Goal: Transaction & Acquisition: Purchase product/service

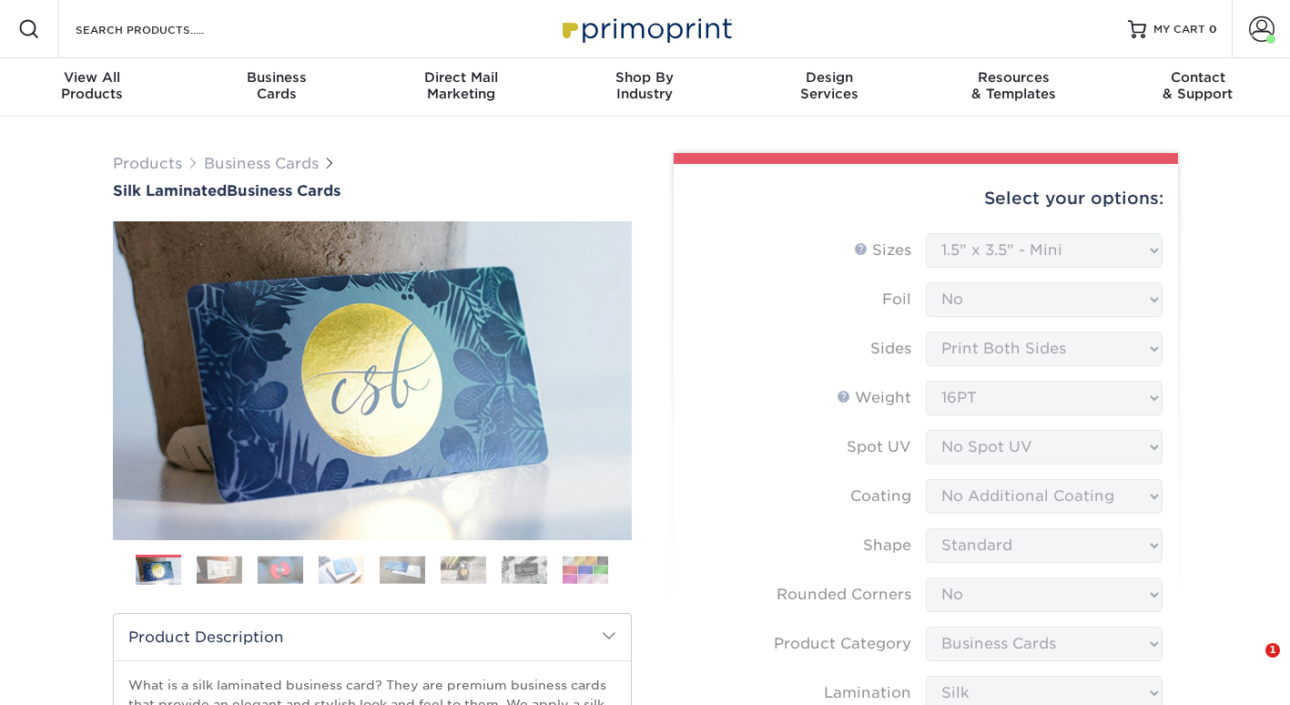
select select "1.50x3.50"
select select "0"
select select "3b5148f1-0588-4f88-a218-97bcfdce65c1"
select select "ccacb42f-45f7-42d3-bbd3-7c8421cf37f0"
select select "upload"
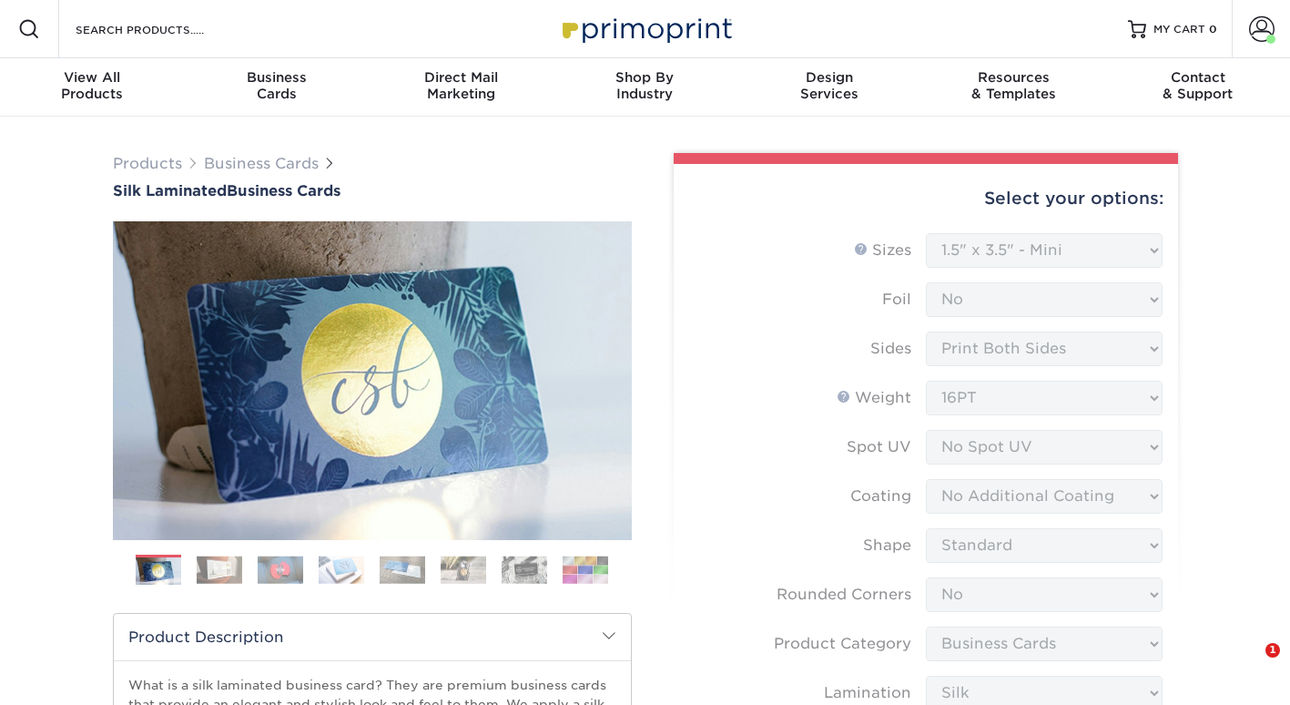
select select "500 – $96.00"
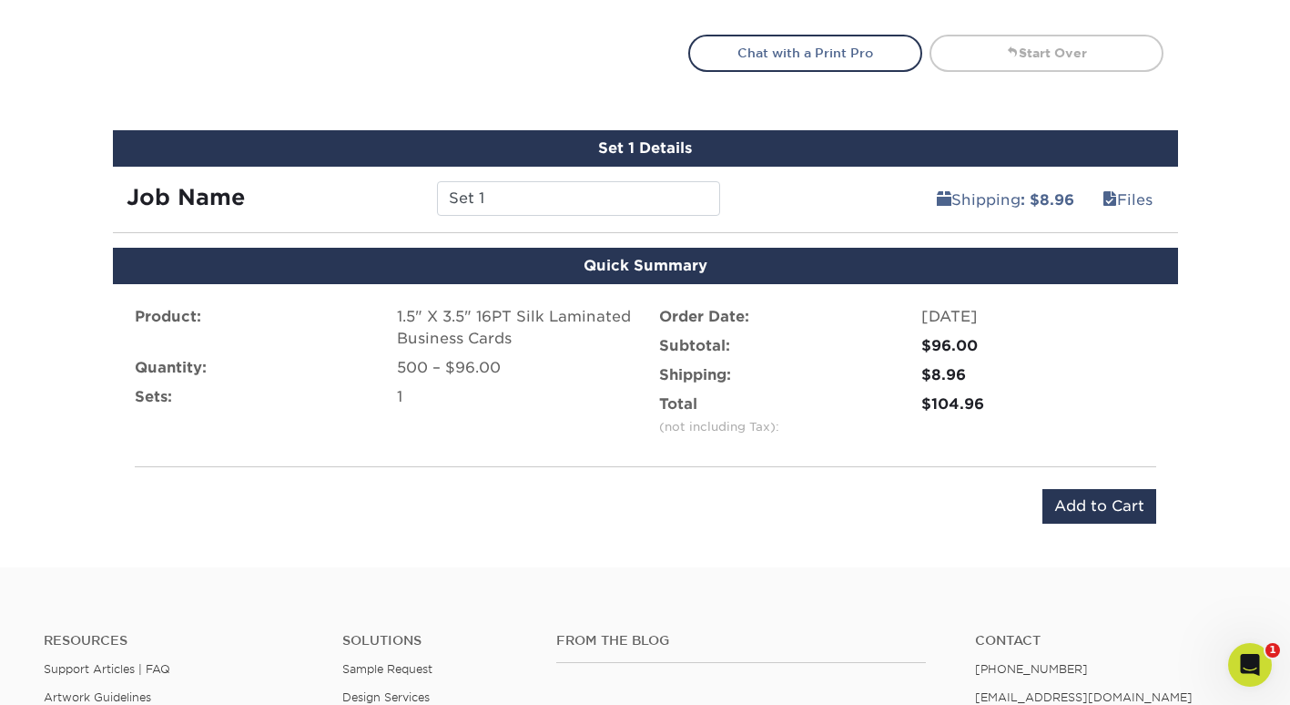
scroll to position [1011, 0]
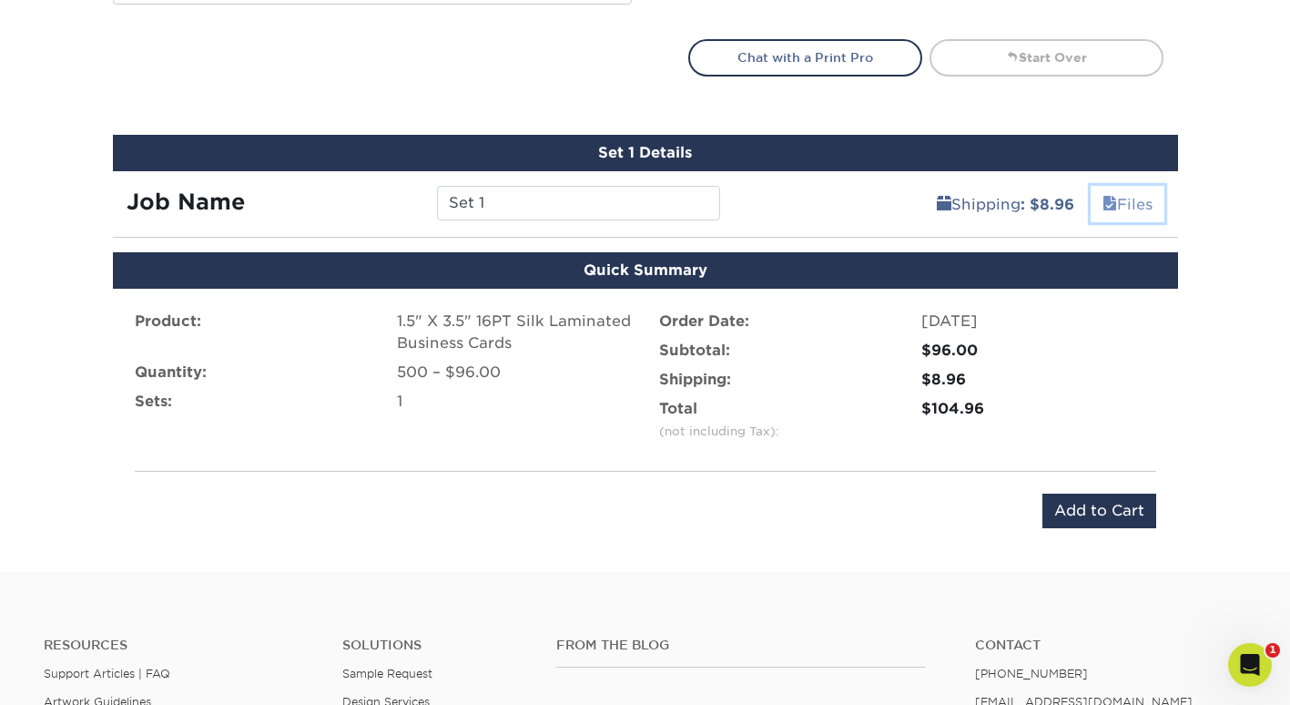
click at [1121, 201] on link "Files" at bounding box center [1127, 204] width 74 height 36
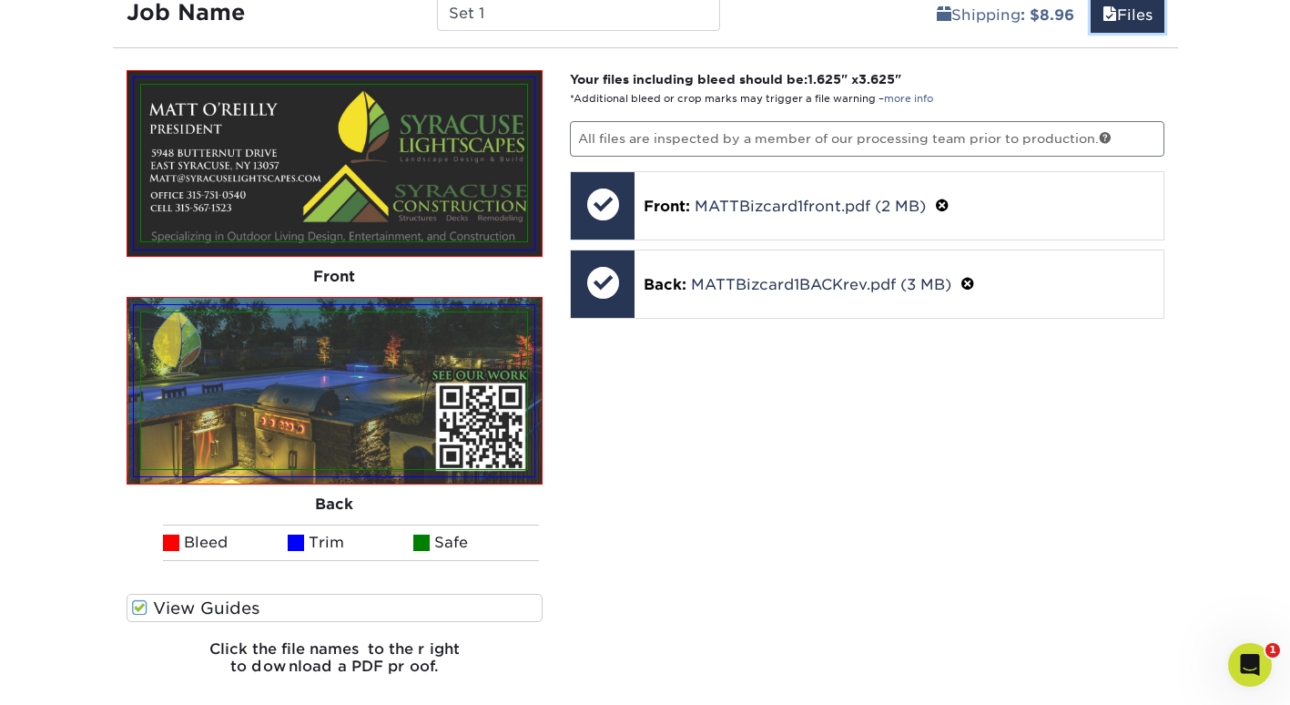
scroll to position [1194, 0]
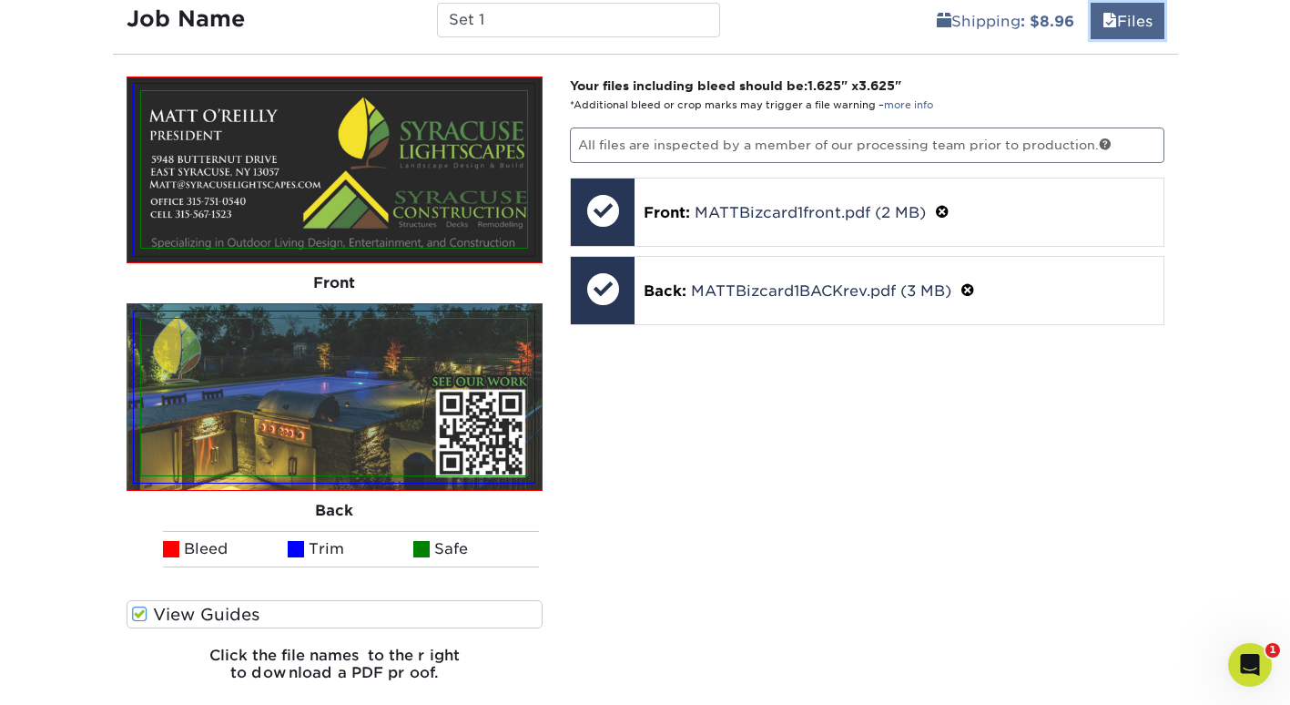
click at [1115, 20] on link "Files" at bounding box center [1127, 21] width 74 height 36
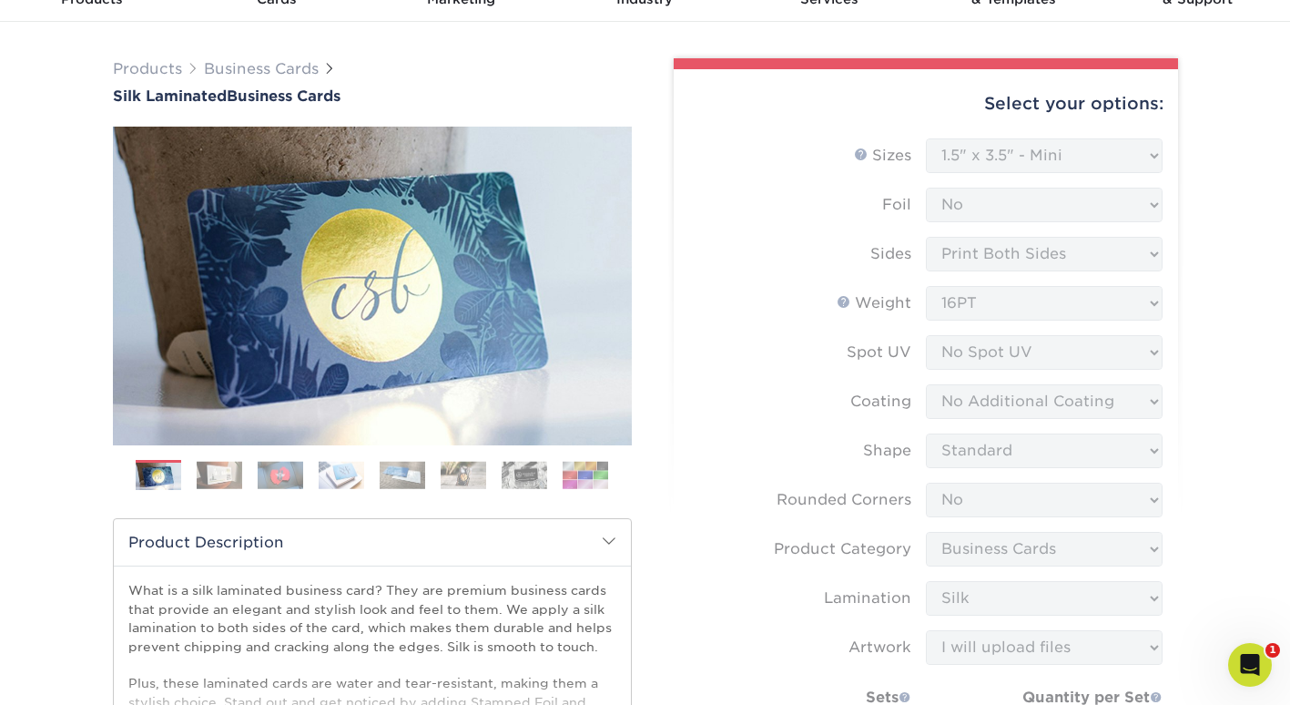
scroll to position [0, 0]
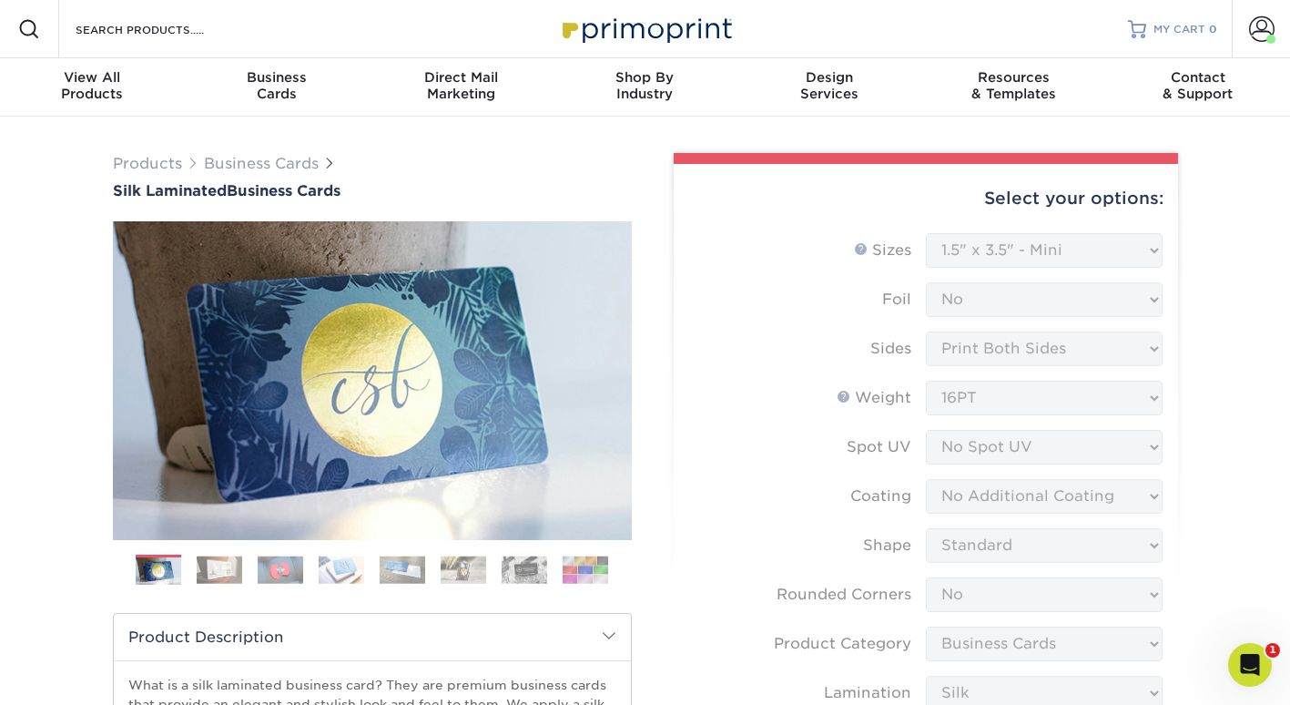
click at [1183, 21] on link "MY CART 0" at bounding box center [1172, 29] width 89 height 58
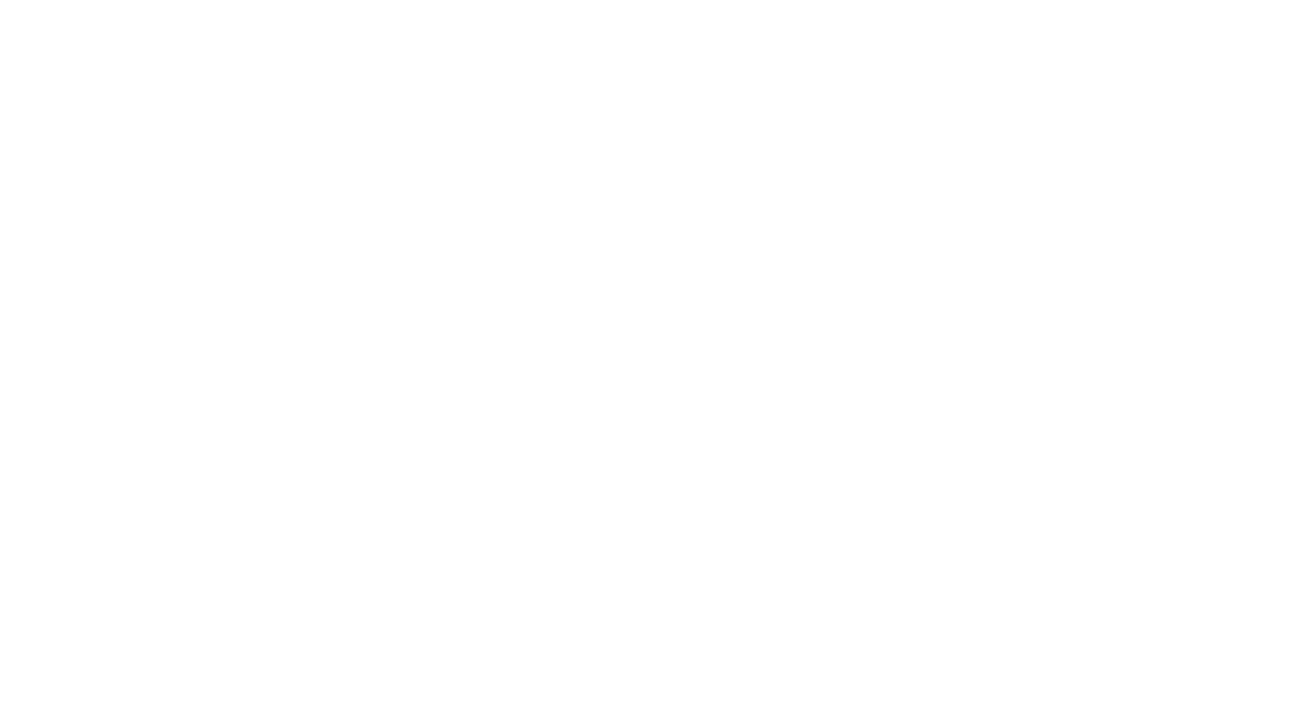
select select "1.50x3.50"
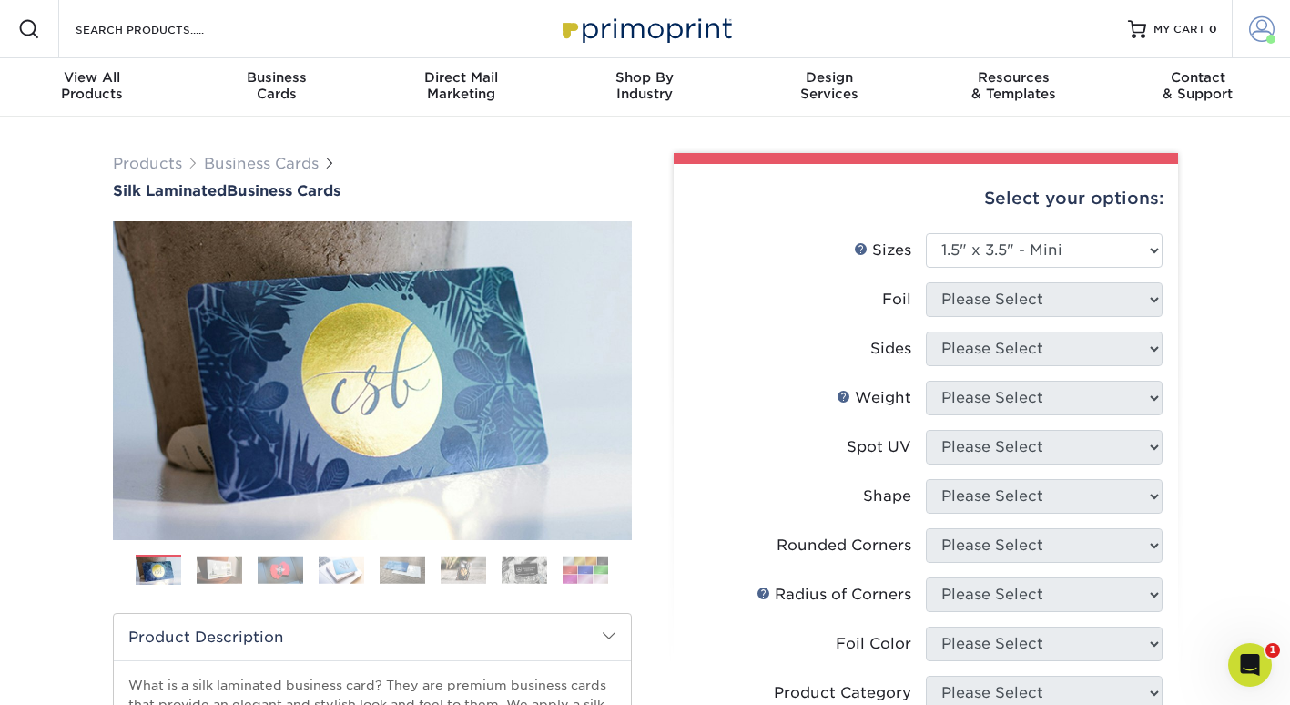
click at [1270, 25] on span at bounding box center [1261, 28] width 25 height 25
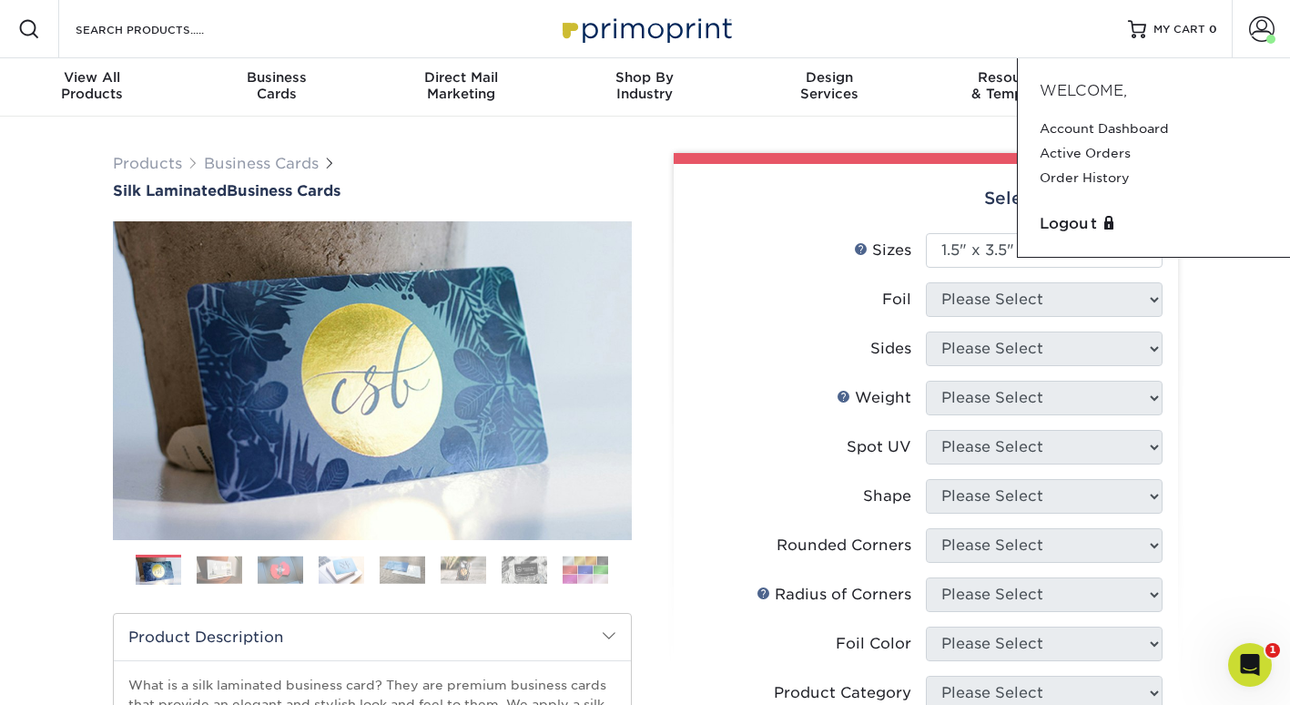
click at [869, 256] on div "Sizes Help Sizes" at bounding box center [882, 250] width 57 height 22
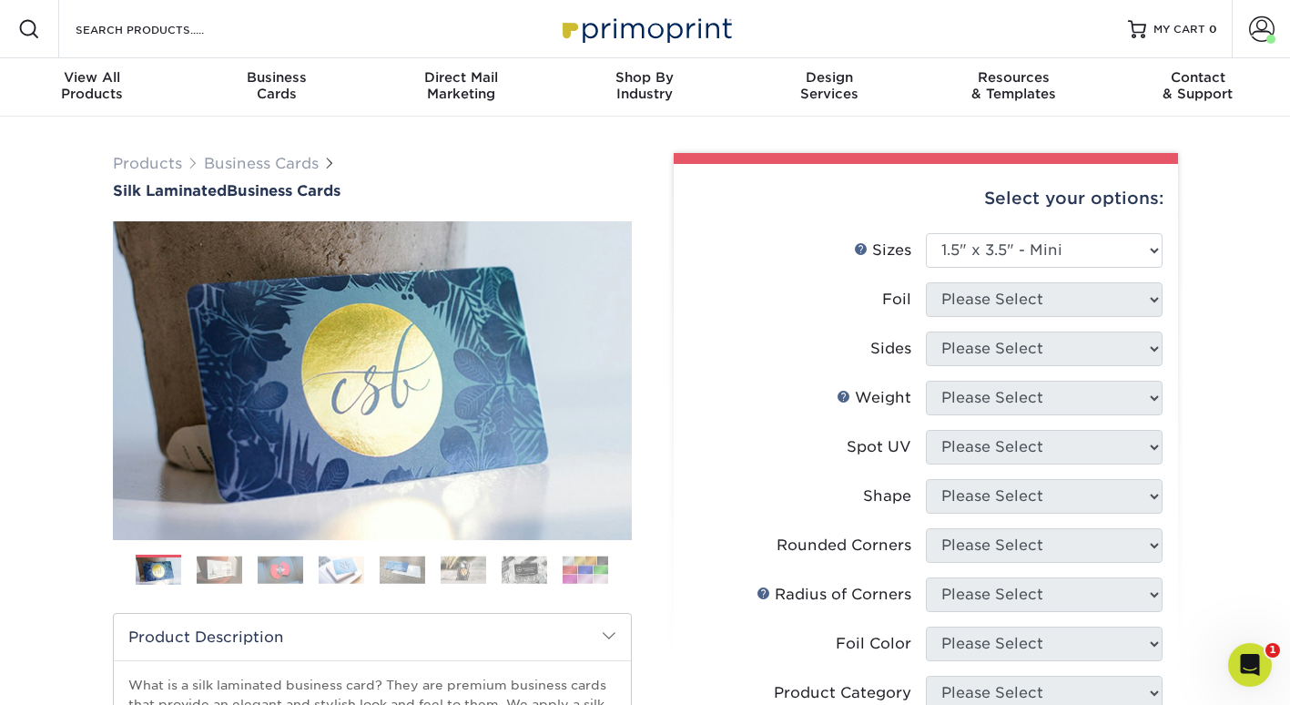
click at [1015, 279] on li "Sizes Help Sizes Please Select 1.5" x 3.5" - Mini 1.75" x 3.5" - Mini 2" x 2" -…" at bounding box center [925, 257] width 473 height 49
click at [1135, 235] on select "Please Select 1.5" x 3.5" - Mini 1.75" x 3.5" - Mini 2" x 2" - Square 2" x 3" -…" at bounding box center [1044, 250] width 237 height 35
click at [926, 233] on select "Please Select 1.5" x 3.5" - Mini 1.75" x 3.5" - Mini 2" x 2" - Square 2" x 3" -…" at bounding box center [1044, 250] width 237 height 35
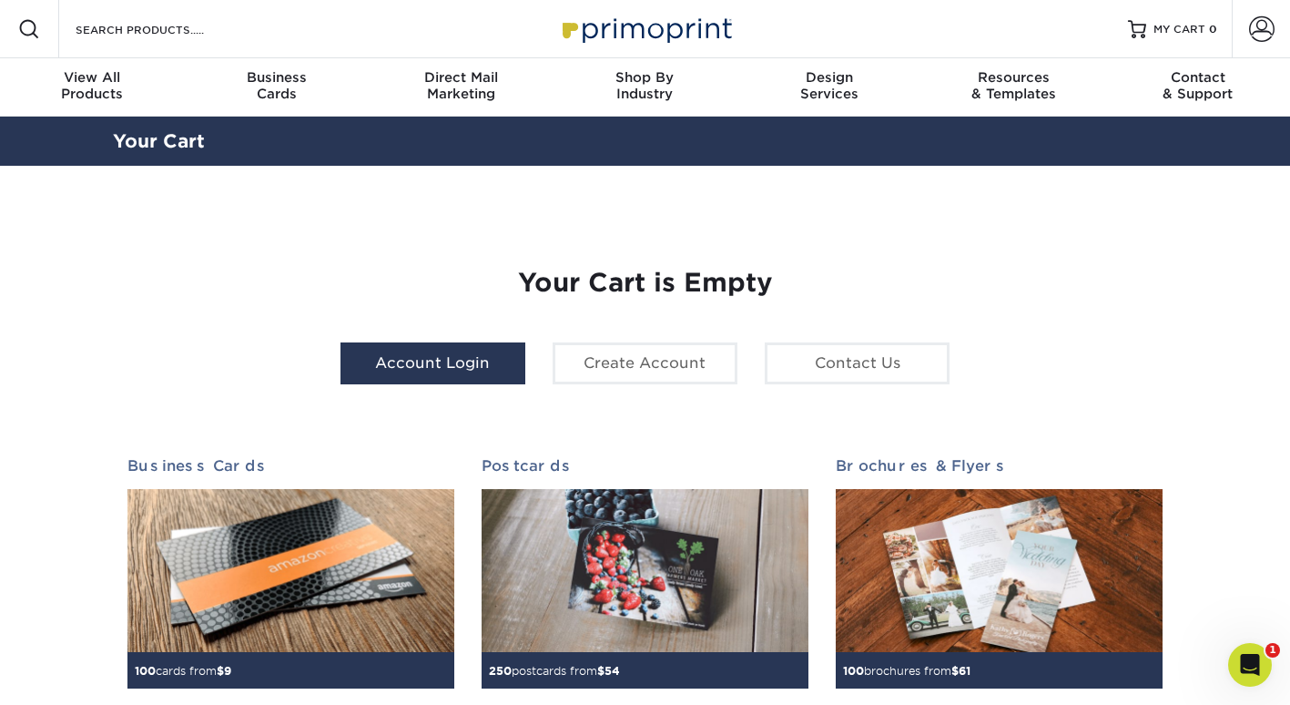
click at [450, 369] on link "Account Login" at bounding box center [432, 363] width 185 height 42
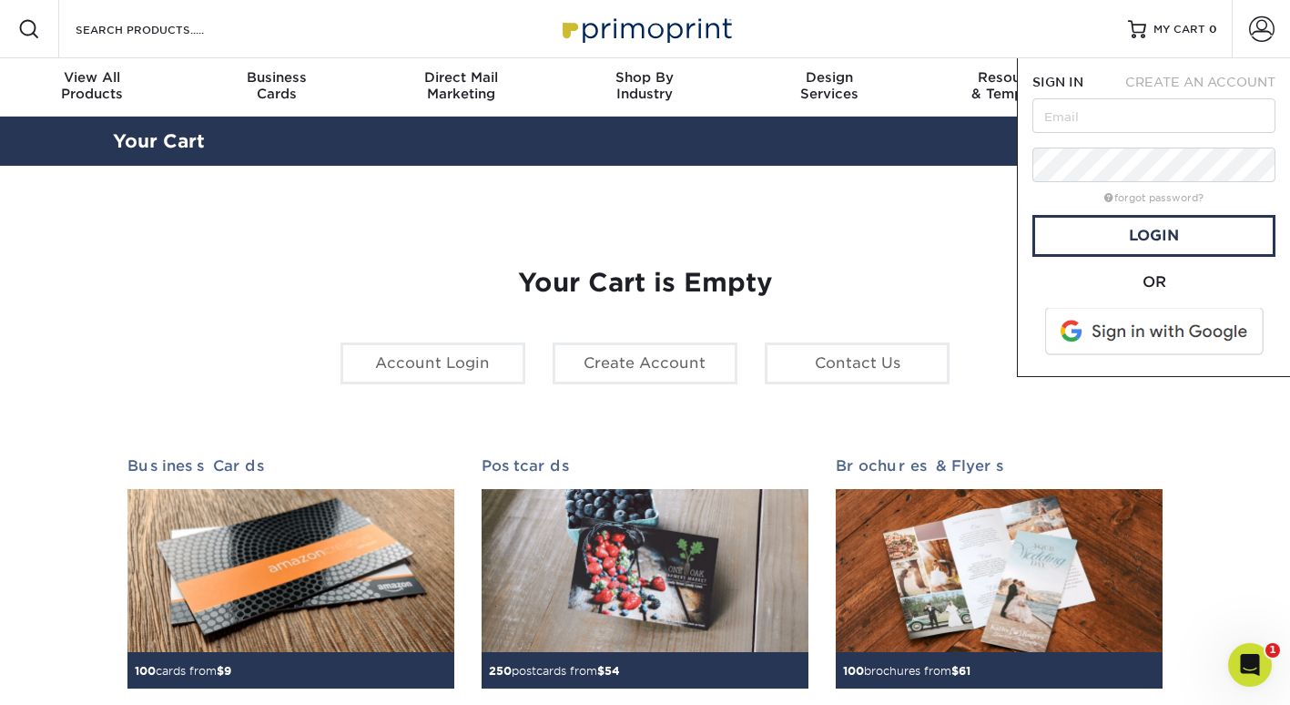
click at [1120, 329] on span at bounding box center [1155, 331] width 232 height 47
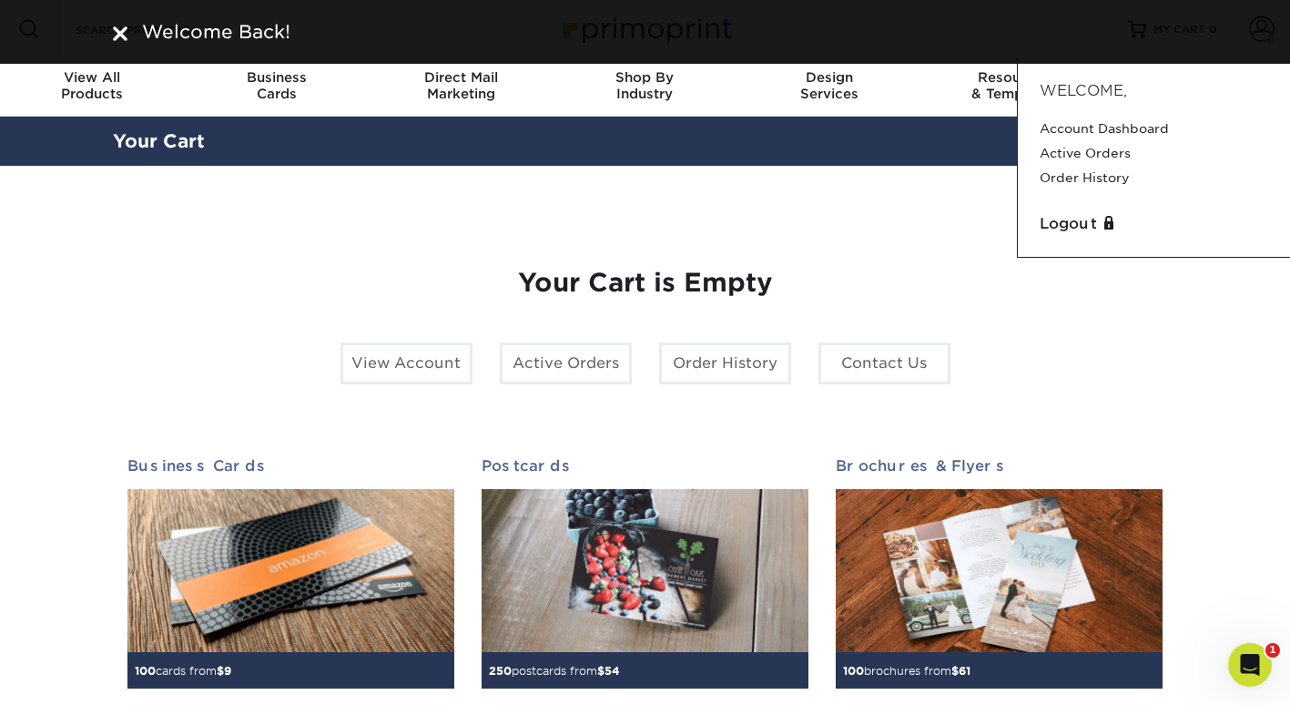
click at [982, 268] on h1 "Your Cart is Empty" at bounding box center [645, 283] width 1036 height 31
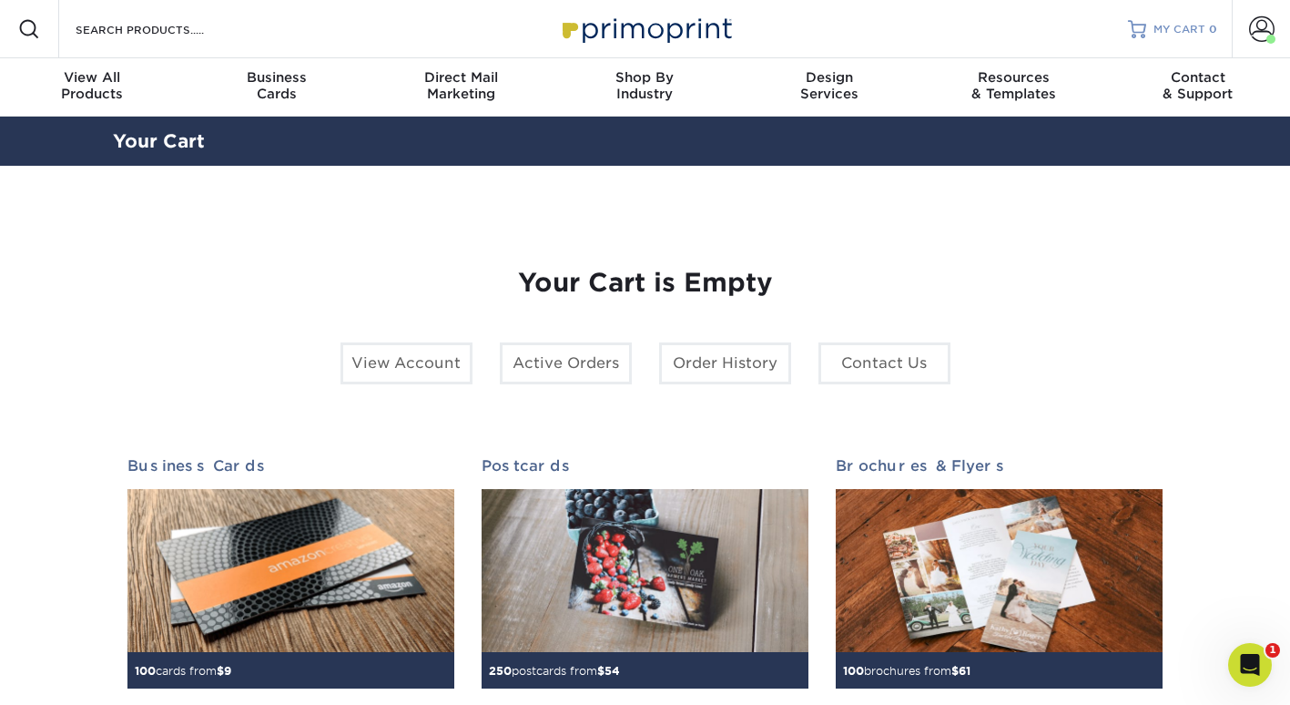
click at [1181, 32] on span "MY CART" at bounding box center [1179, 29] width 52 height 15
click at [1255, 29] on span at bounding box center [1261, 28] width 25 height 25
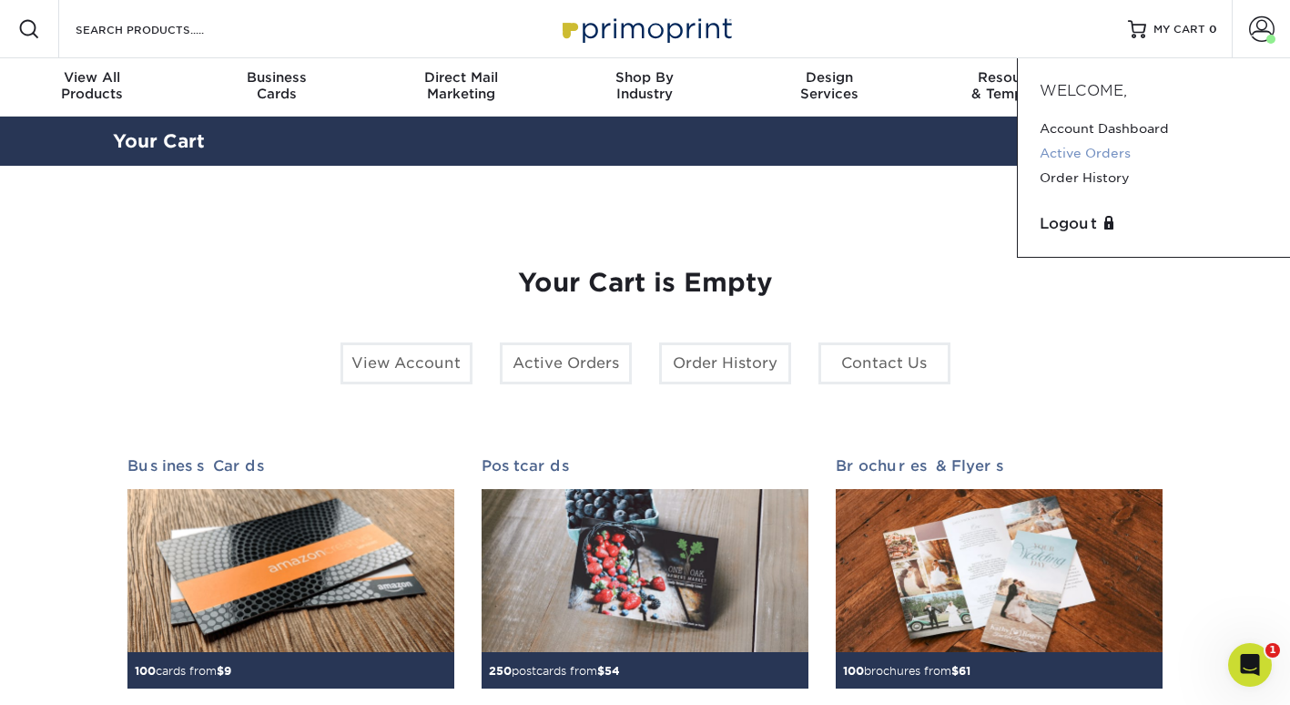
click at [1041, 155] on link "Active Orders" at bounding box center [1153, 153] width 228 height 25
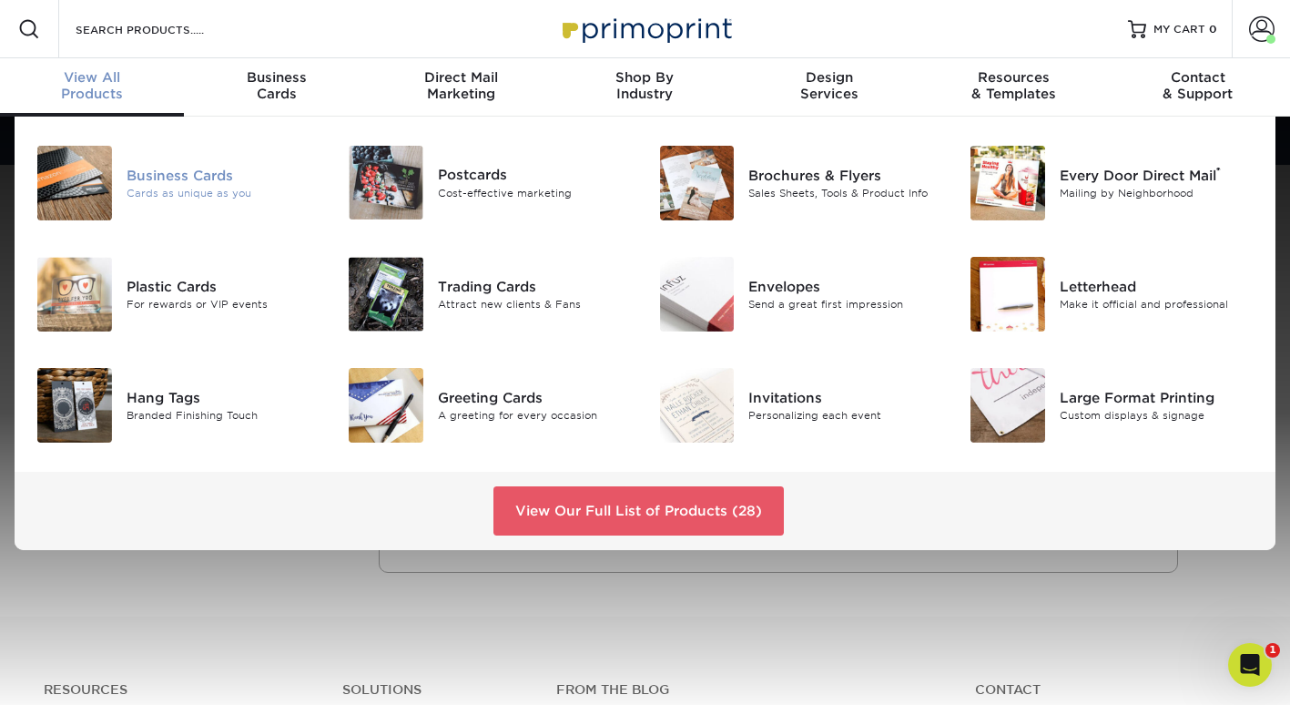
click at [111, 175] on img at bounding box center [74, 183] width 75 height 75
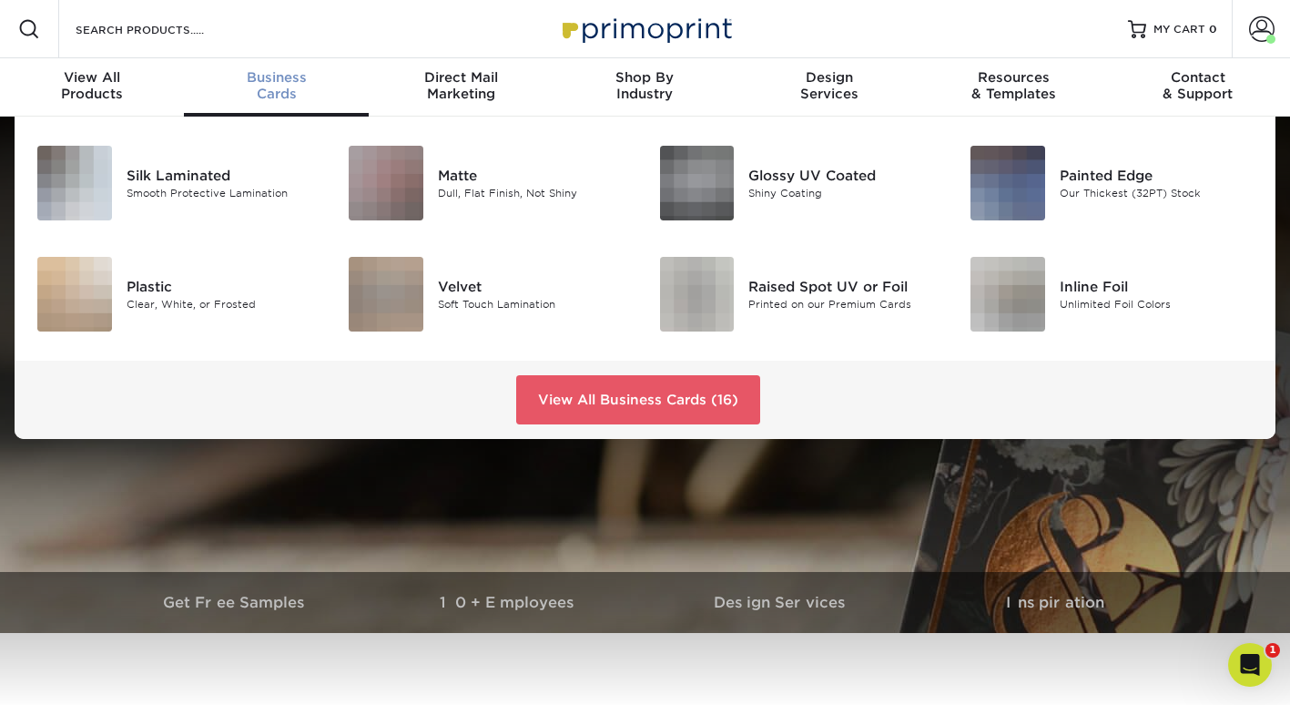
click at [291, 66] on link "Business Cards" at bounding box center [276, 87] width 184 height 58
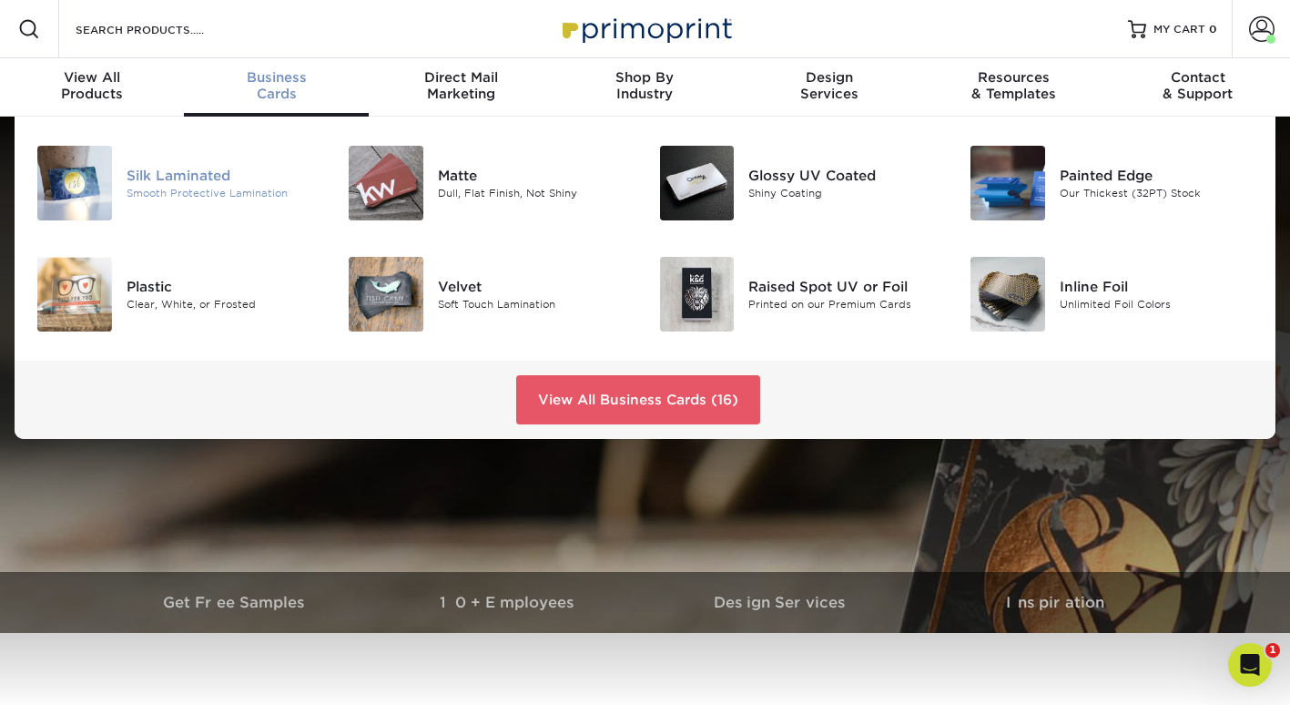
click at [193, 166] on div "Silk Laminated" at bounding box center [224, 176] width 194 height 20
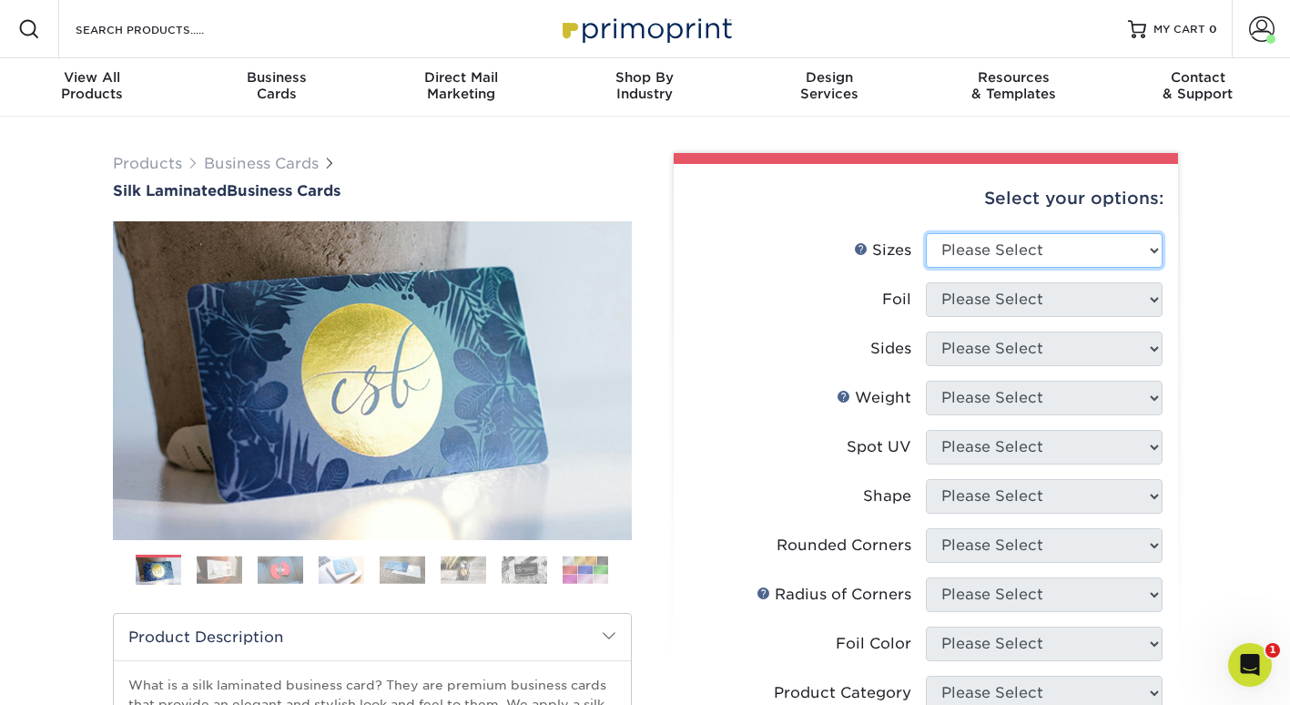
click at [1009, 251] on select "Please Select 1.5" x 3.5" - Mini 1.75" x 3.5" - Mini 2" x 2" - Square 2" x 3" -…" at bounding box center [1044, 250] width 237 height 35
select select "1.50x3.50"
click at [926, 233] on select "Please Select 1.5" x 3.5" - Mini 1.75" x 3.5" - Mini 2" x 2" - Square 2" x 3" -…" at bounding box center [1044, 250] width 237 height 35
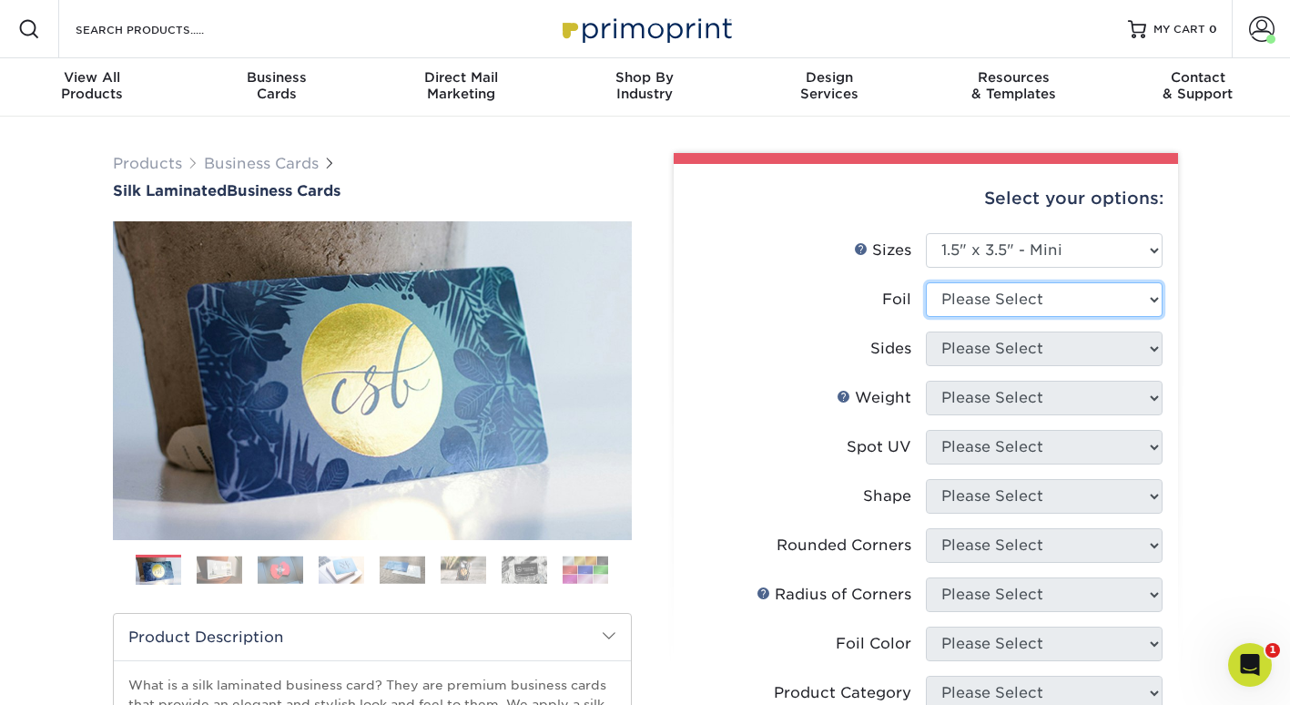
click at [992, 309] on select "Please Select Yes No" at bounding box center [1044, 299] width 237 height 35
select select "0"
click at [926, 282] on select "Please Select Yes No" at bounding box center [1044, 299] width 237 height 35
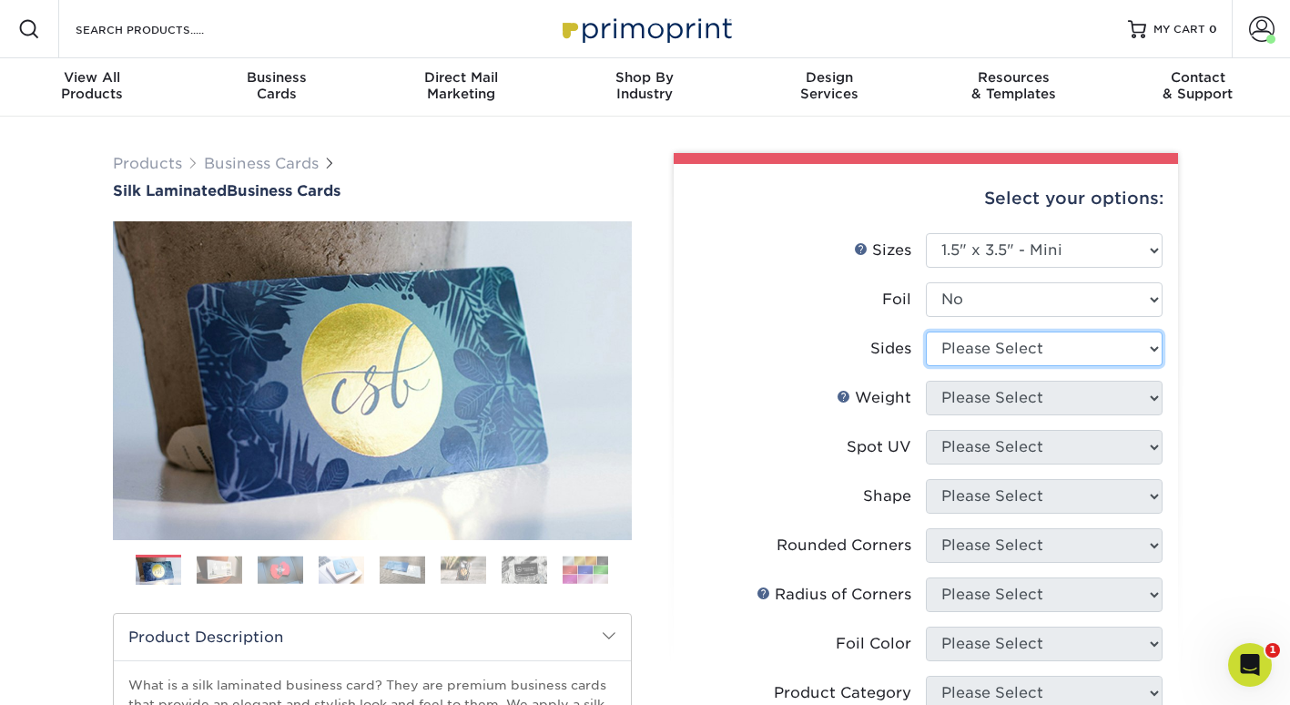
click at [973, 343] on select "Please Select Print Both Sides Print Front Only" at bounding box center [1044, 348] width 237 height 35
select select "13abbda7-1d64-4f25-8bb2-c179b224825d"
click at [926, 331] on select "Please Select Print Both Sides Print Front Only" at bounding box center [1044, 348] width 237 height 35
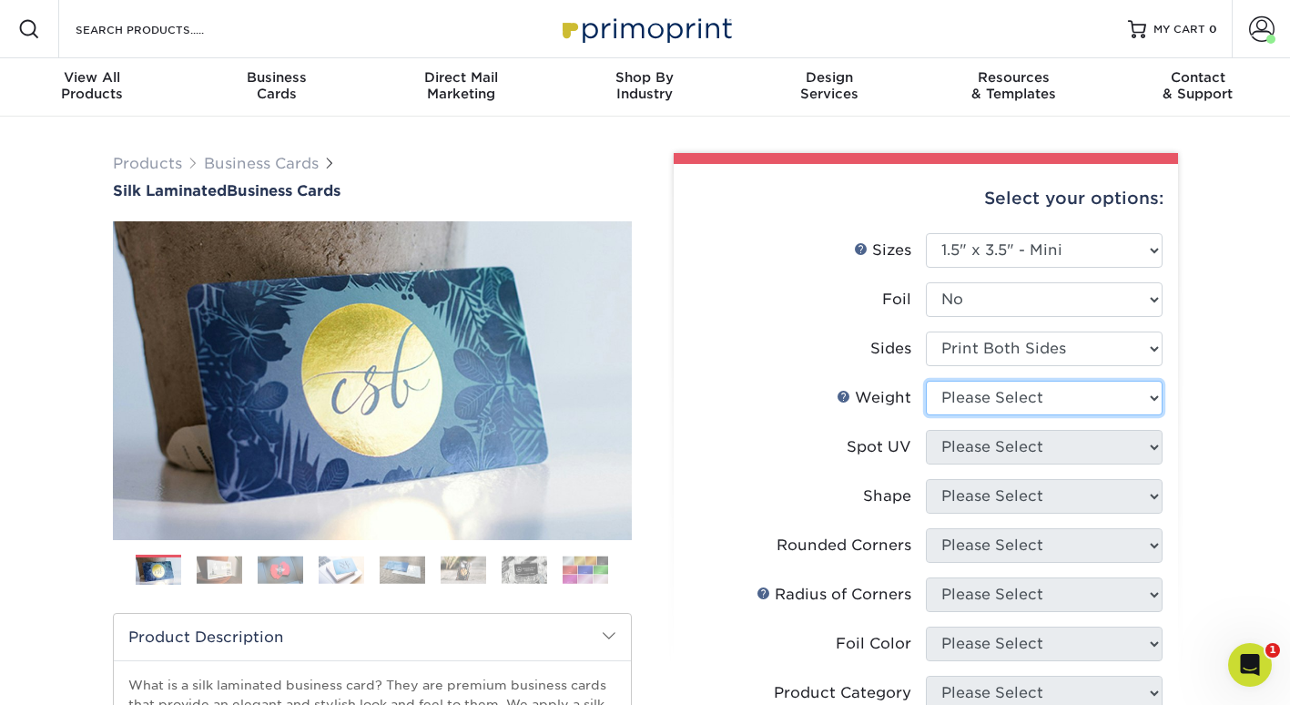
click at [978, 403] on select "Please Select 16PT" at bounding box center [1044, 397] width 237 height 35
select select "16PT"
click at [926, 380] on select "Please Select 16PT" at bounding box center [1044, 397] width 237 height 35
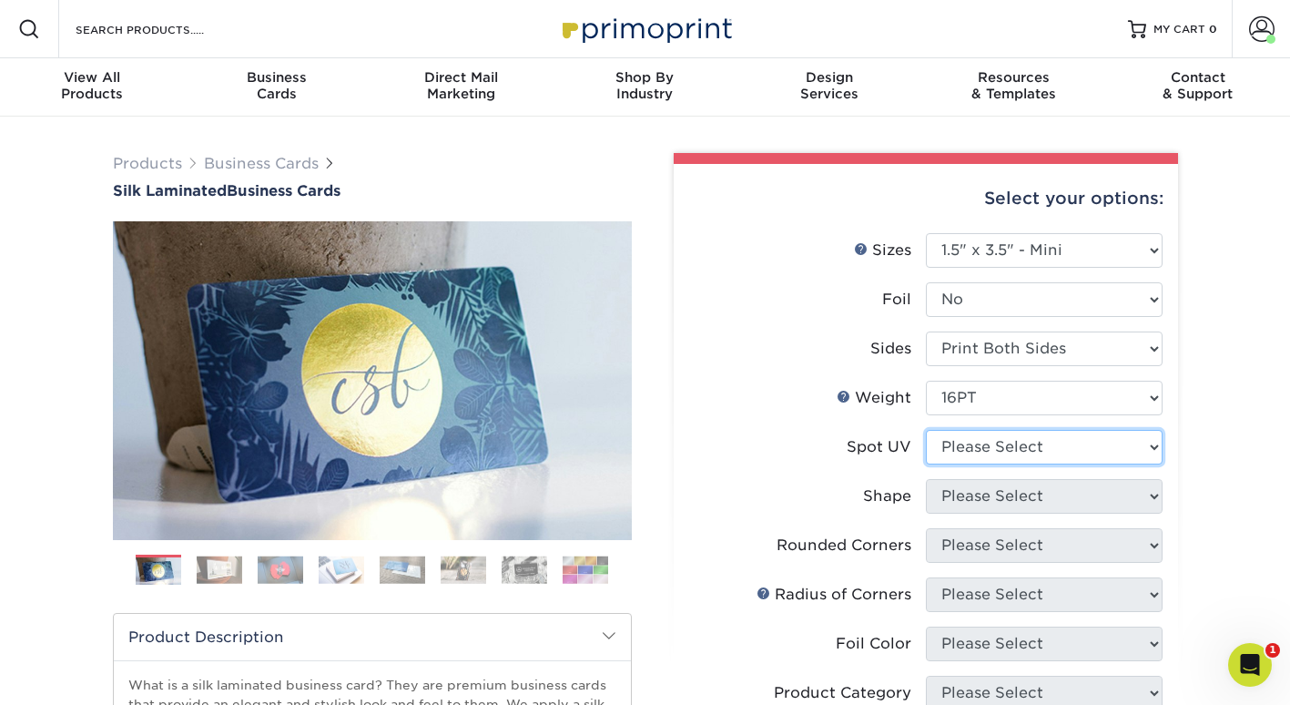
click at [976, 449] on select "Please Select No Spot UV Front and Back (Both Sides) Front Only Back Only" at bounding box center [1044, 447] width 237 height 35
select select "3"
click at [926, 430] on select "Please Select No Spot UV Front and Back (Both Sides) Front Only Back Only" at bounding box center [1044, 447] width 237 height 35
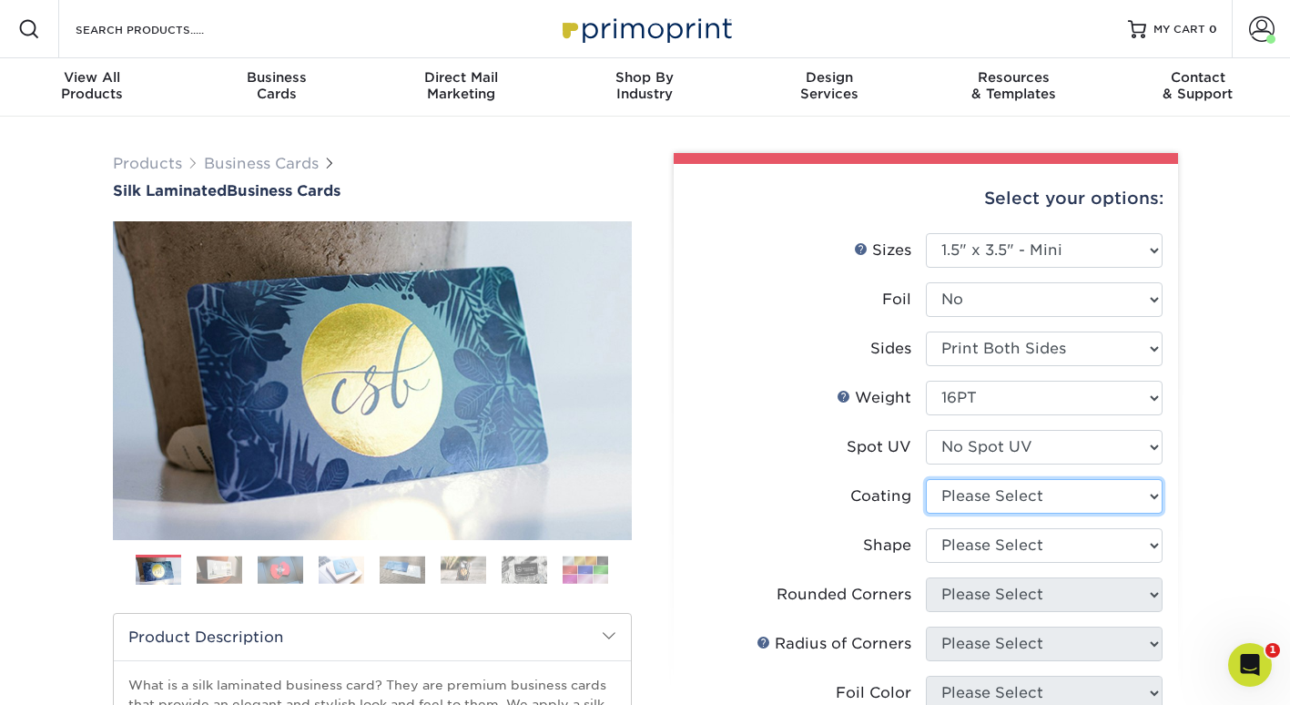
click at [978, 498] on select at bounding box center [1044, 496] width 237 height 35
select select "3e7618de-abca-4bda-9f97-8b9129e913d8"
click at [926, 479] on select at bounding box center [1044, 496] width 237 height 35
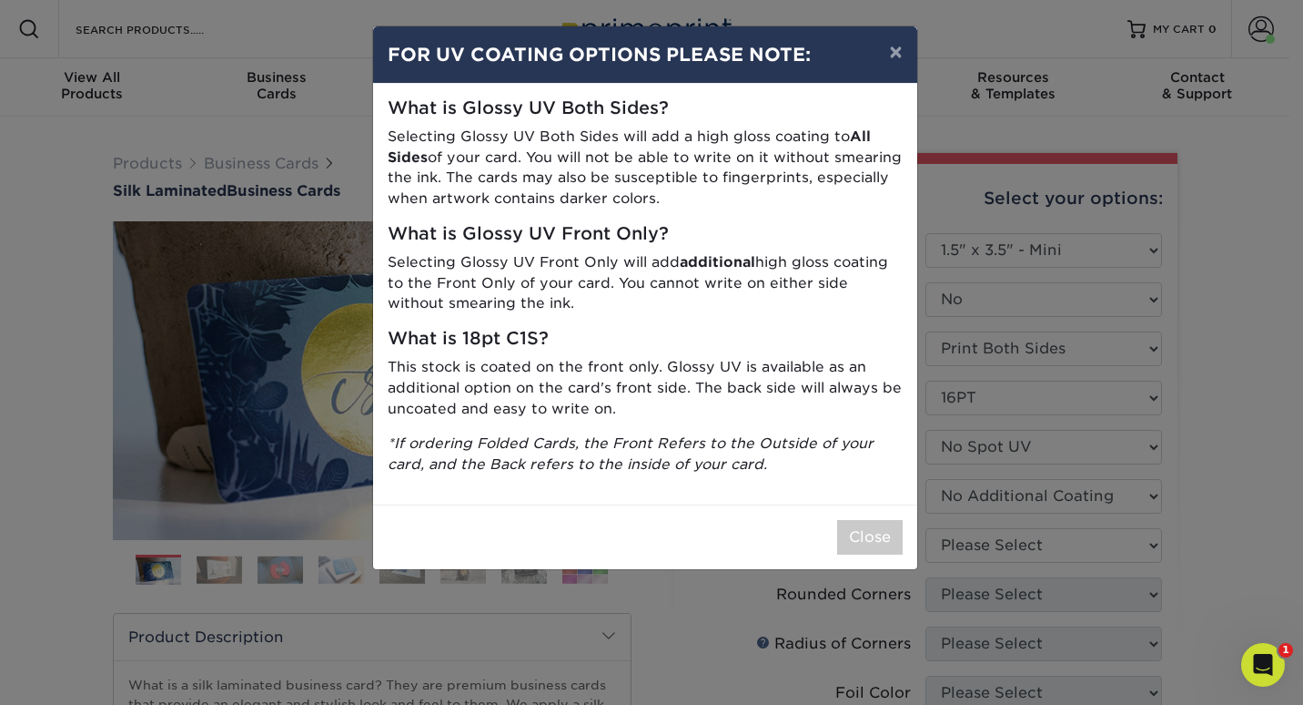
click at [973, 549] on div "× FOR UV COATING OPTIONS PLEASE NOTE: What is Glossy UV Both Sides? Selecting G…" at bounding box center [651, 352] width 1303 height 705
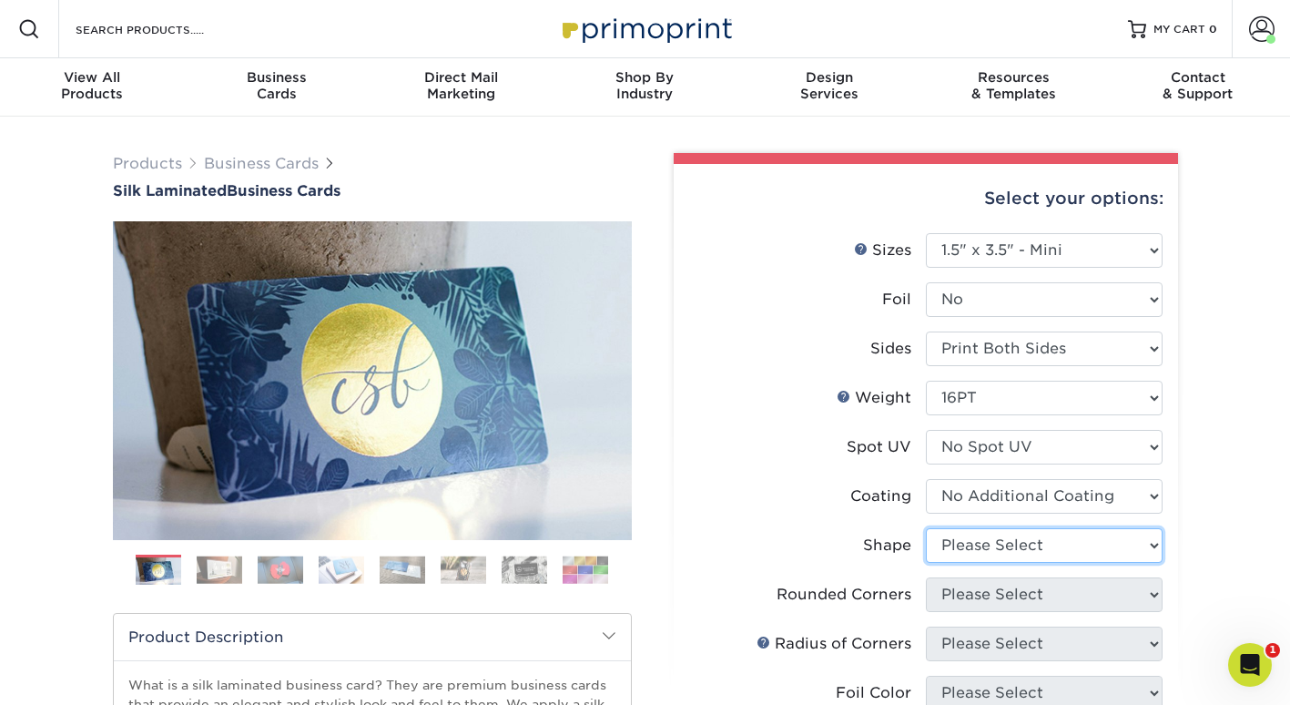
click at [968, 544] on select "Please Select Standard" at bounding box center [1044, 545] width 237 height 35
select select "standard"
click at [926, 528] on select "Please Select Standard" at bounding box center [1044, 545] width 237 height 35
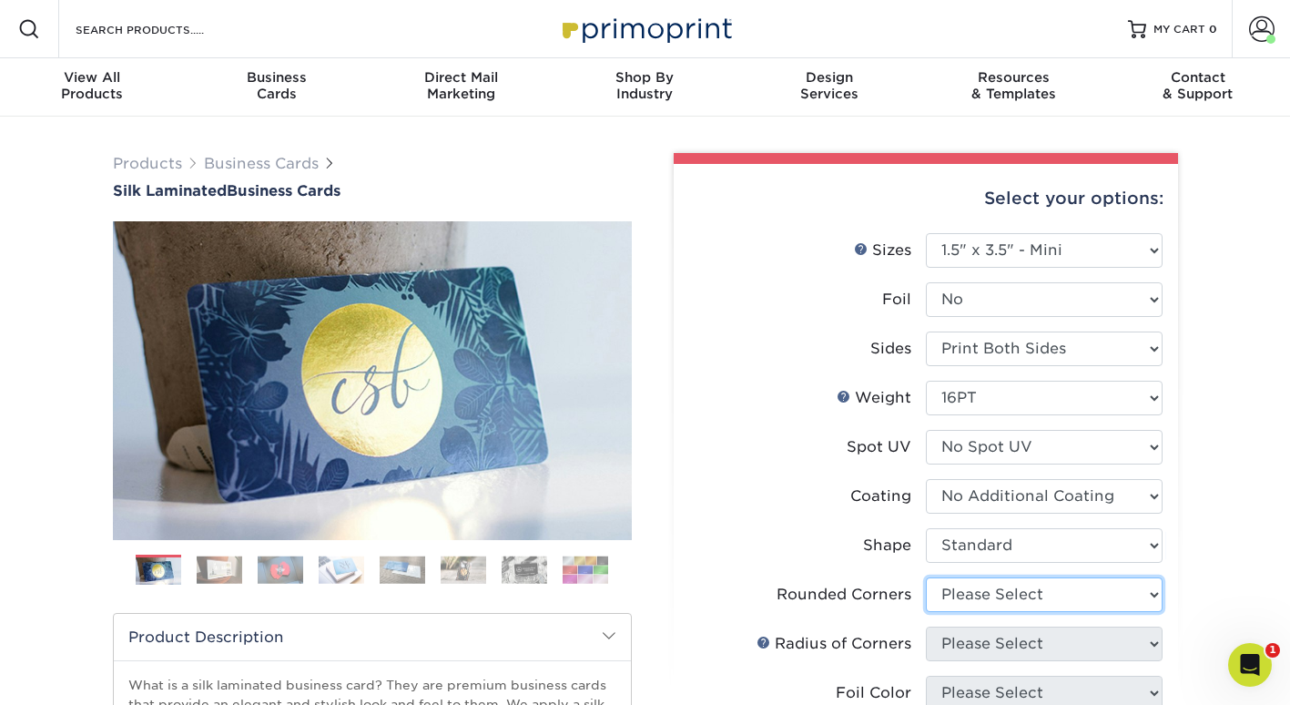
click at [970, 595] on select "Please Select Yes - Round 2 Corners Yes - Round 4 Corners No" at bounding box center [1044, 594] width 237 height 35
select select "0"
click at [926, 577] on select "Please Select Yes - Round 2 Corners Yes - Round 4 Corners No" at bounding box center [1044, 594] width 237 height 35
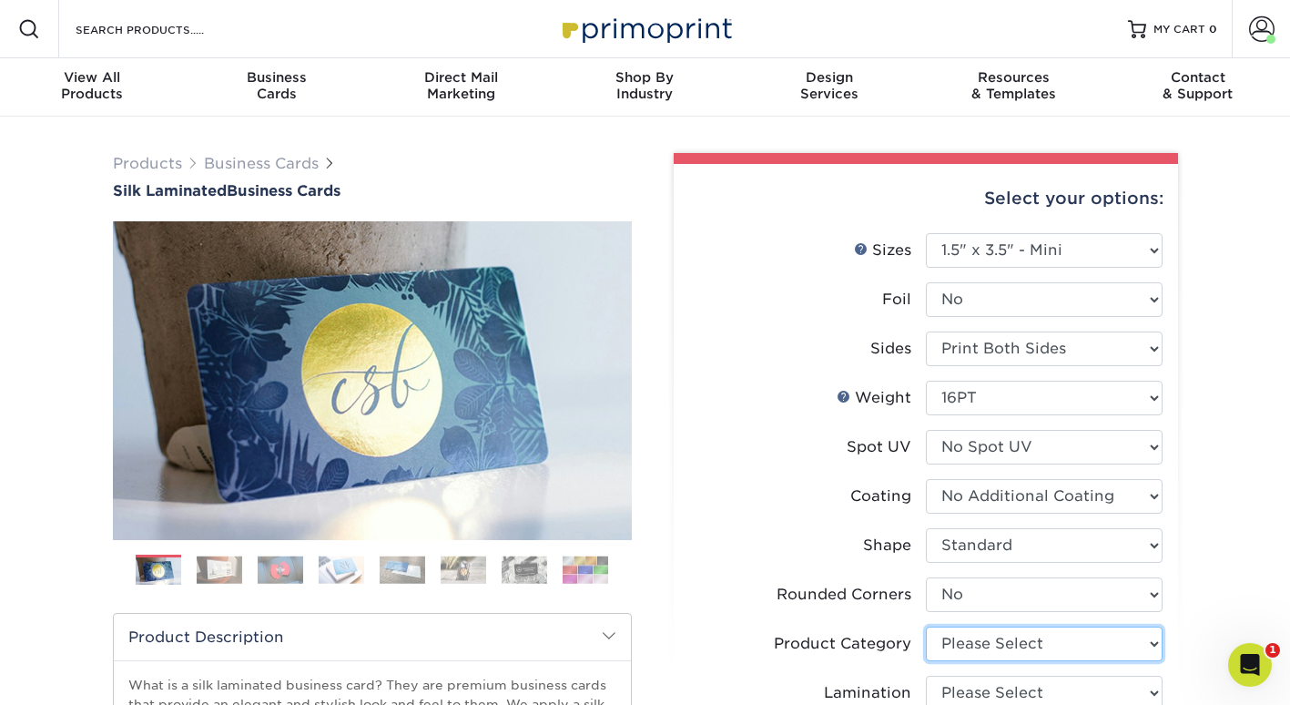
click at [1021, 635] on select "Please Select Business Cards" at bounding box center [1044, 643] width 237 height 35
select select "3b5148f1-0588-4f88-a218-97bcfdce65c1"
click at [926, 626] on select "Please Select Business Cards" at bounding box center [1044, 643] width 237 height 35
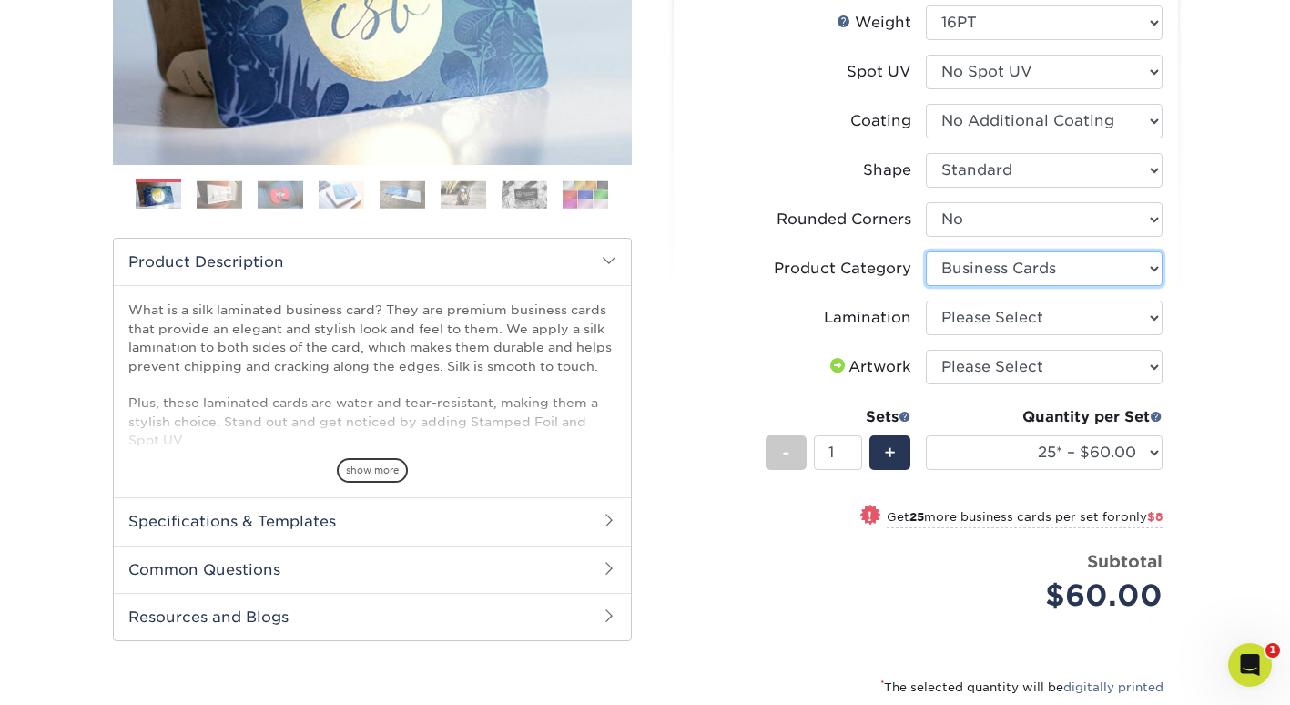
scroll to position [360, 0]
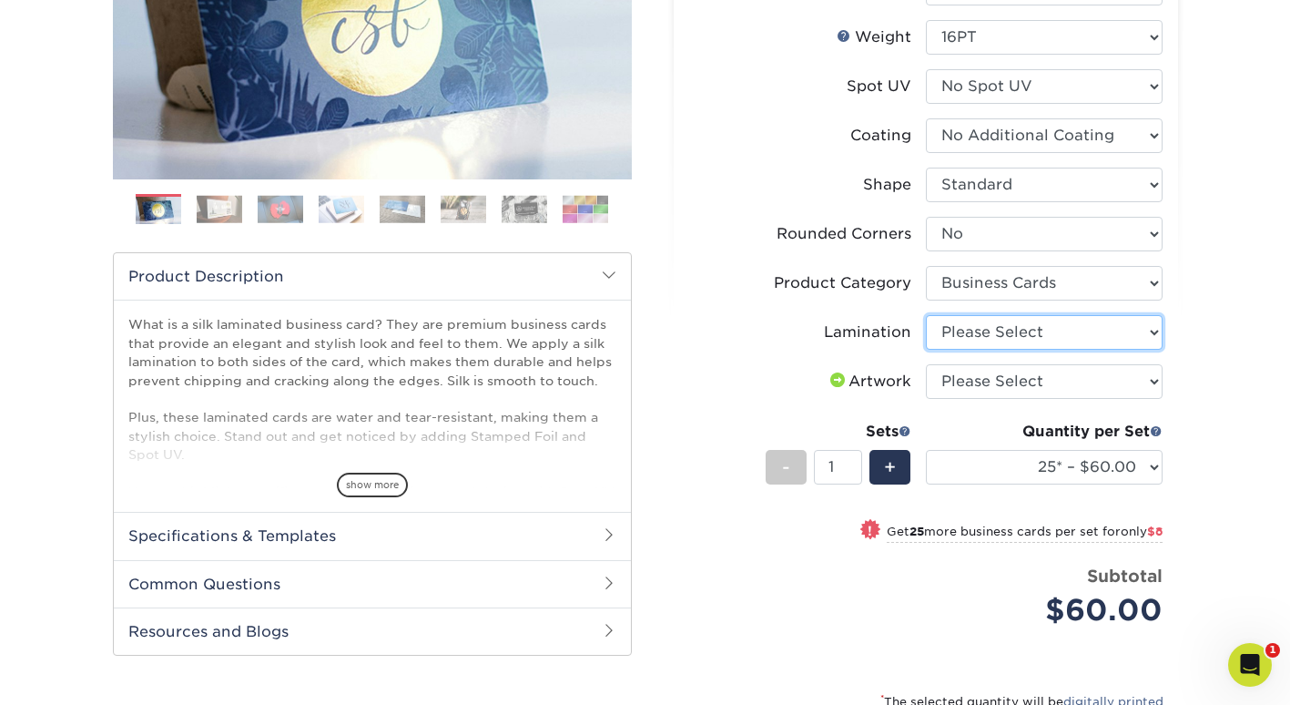
click at [968, 330] on select "Please Select Silk" at bounding box center [1044, 332] width 237 height 35
select select "ccacb42f-45f7-42d3-bbd3-7c8421cf37f0"
click at [926, 315] on select "Please Select Silk" at bounding box center [1044, 332] width 237 height 35
click at [963, 371] on select "Please Select I will upload files I need a design - $100" at bounding box center [1044, 381] width 237 height 35
select select "upload"
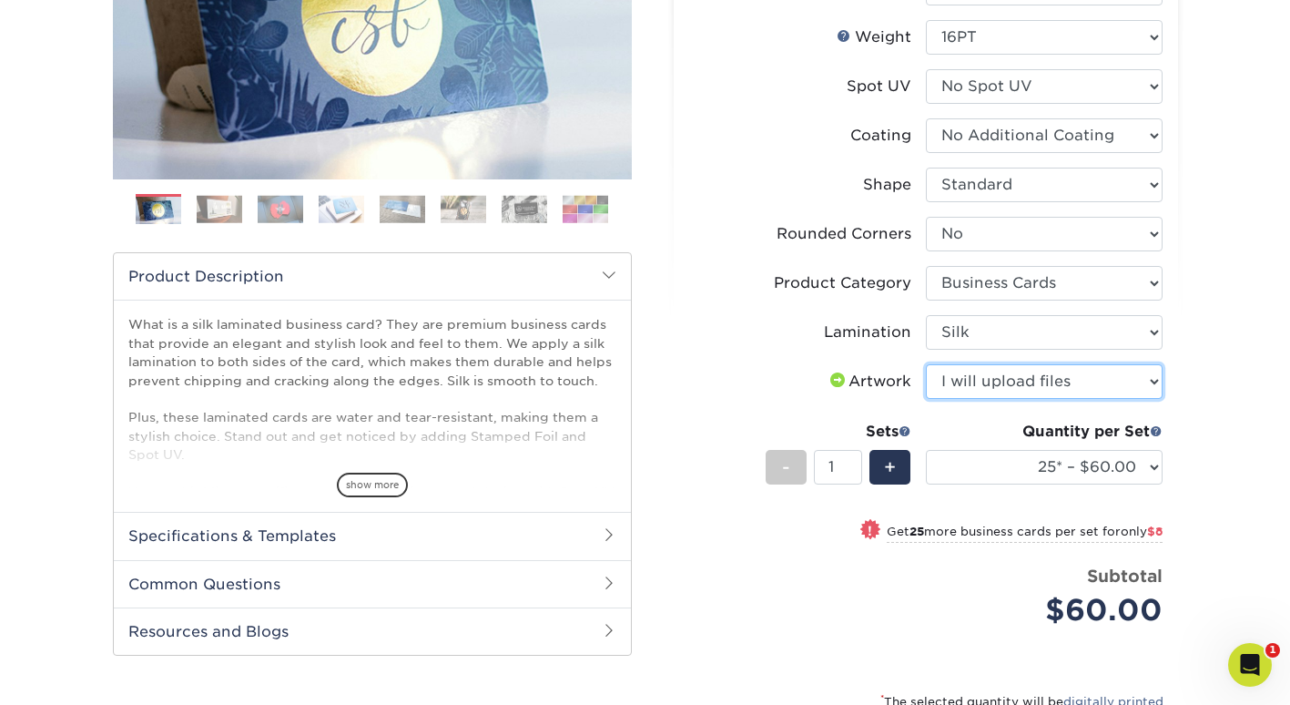
click at [926, 364] on select "Please Select I will upload files I need a design - $100" at bounding box center [1044, 381] width 237 height 35
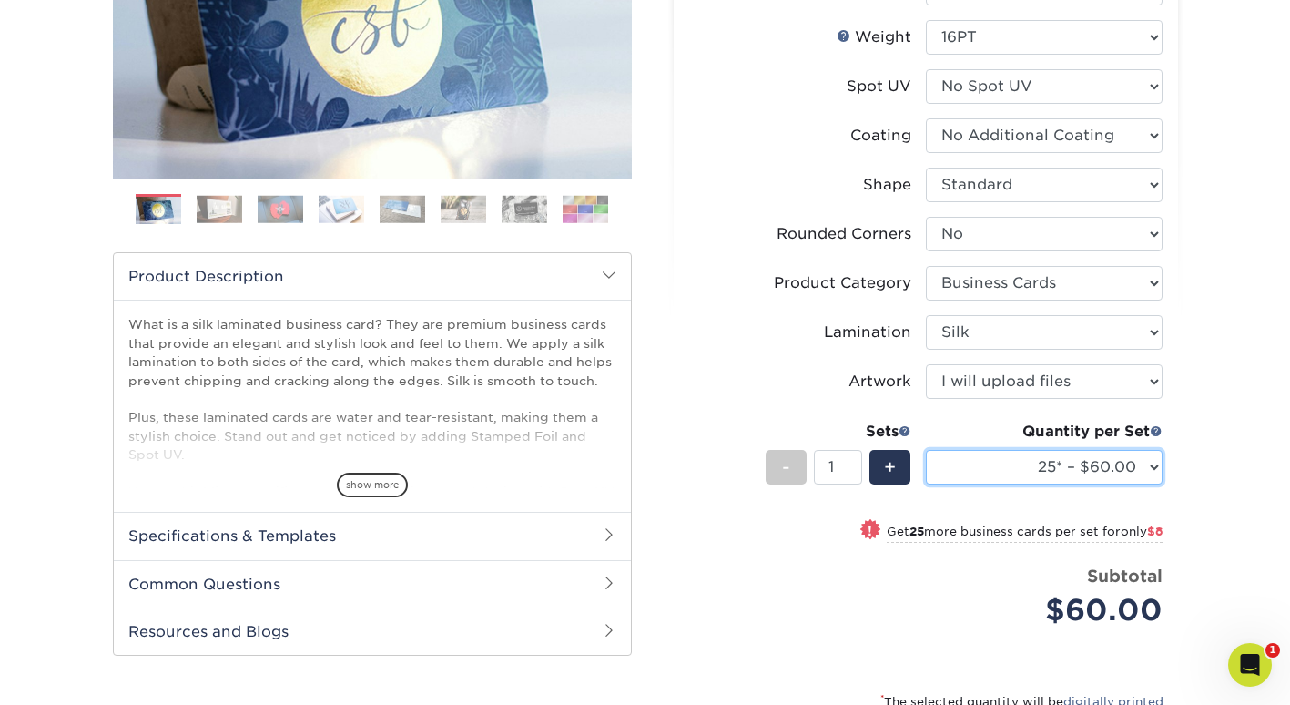
click at [1062, 467] on select "25* – $60.00 50* – $68.00 75* – $76.00 100* – $84.00 250* – $92.00 500 – $96.00…" at bounding box center [1044, 467] width 237 height 35
select select "1000 – $128.00"
click at [926, 450] on select "25* – $60.00 50* – $68.00 75* – $76.00 100* – $84.00 250* – $92.00 500 – $96.00…" at bounding box center [1044, 467] width 237 height 35
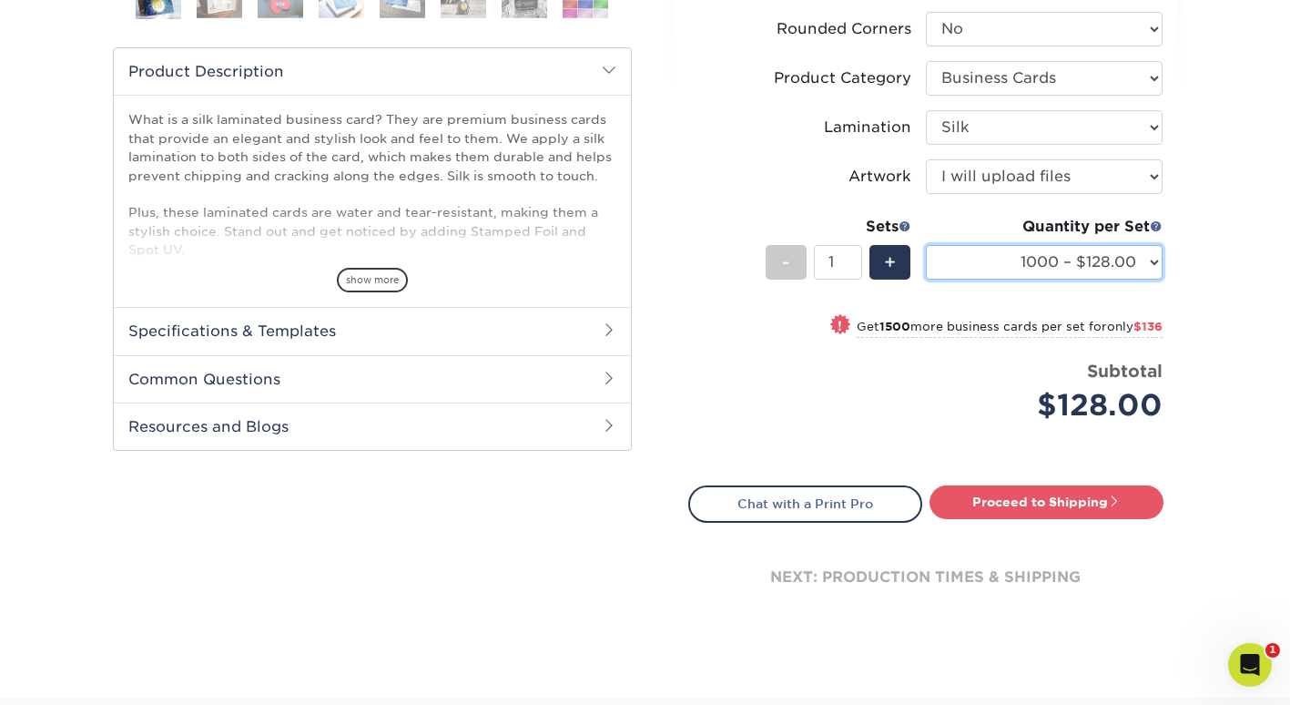
scroll to position [567, 0]
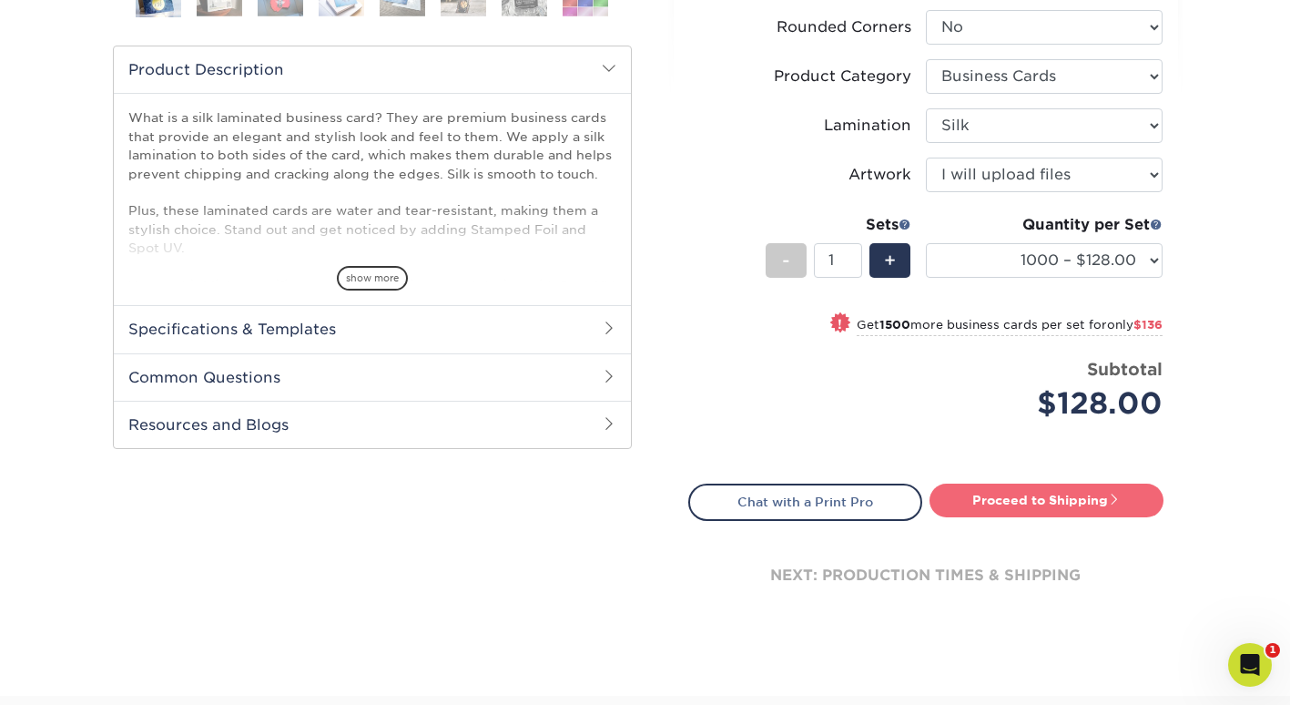
click at [987, 500] on link "Proceed to Shipping" at bounding box center [1046, 499] width 234 height 33
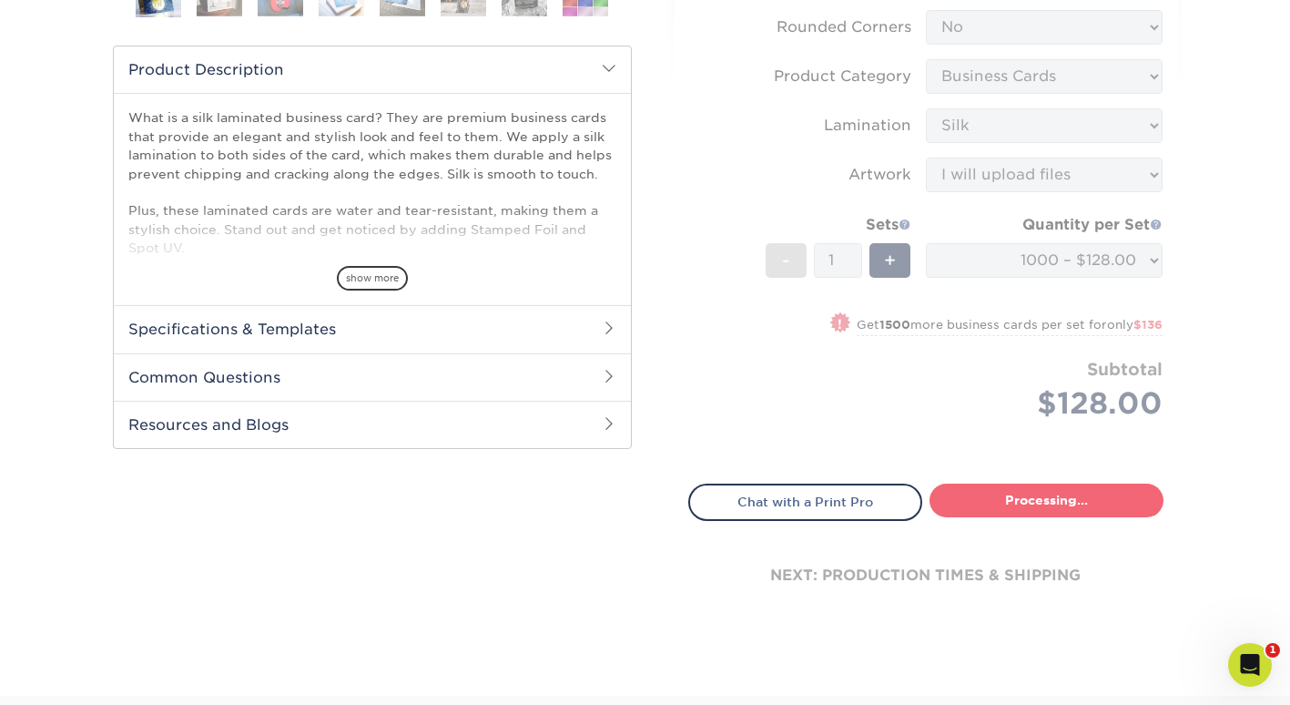
type input "Set 1"
select select "9221206e-1a0a-439b-b423-65714a2d62a0"
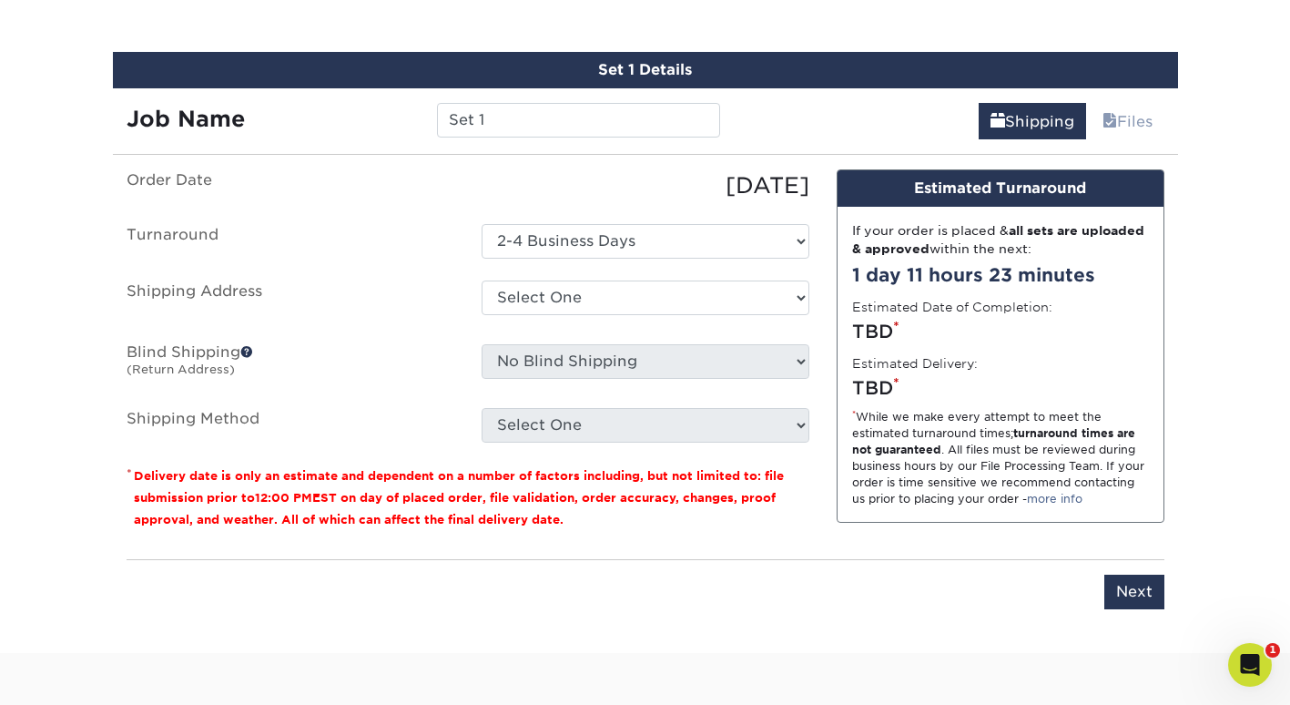
scroll to position [1100, 0]
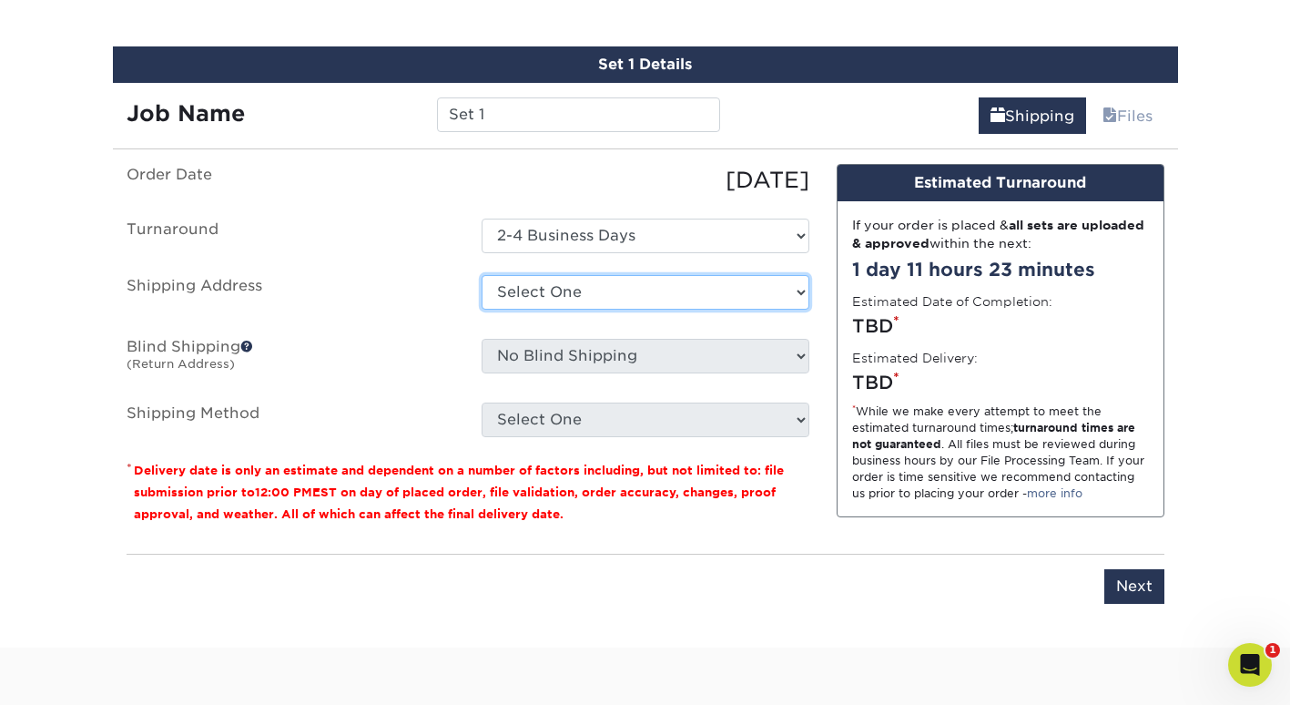
click at [607, 285] on select "Select One office + Add New Address" at bounding box center [646, 292] width 328 height 35
select select "286828"
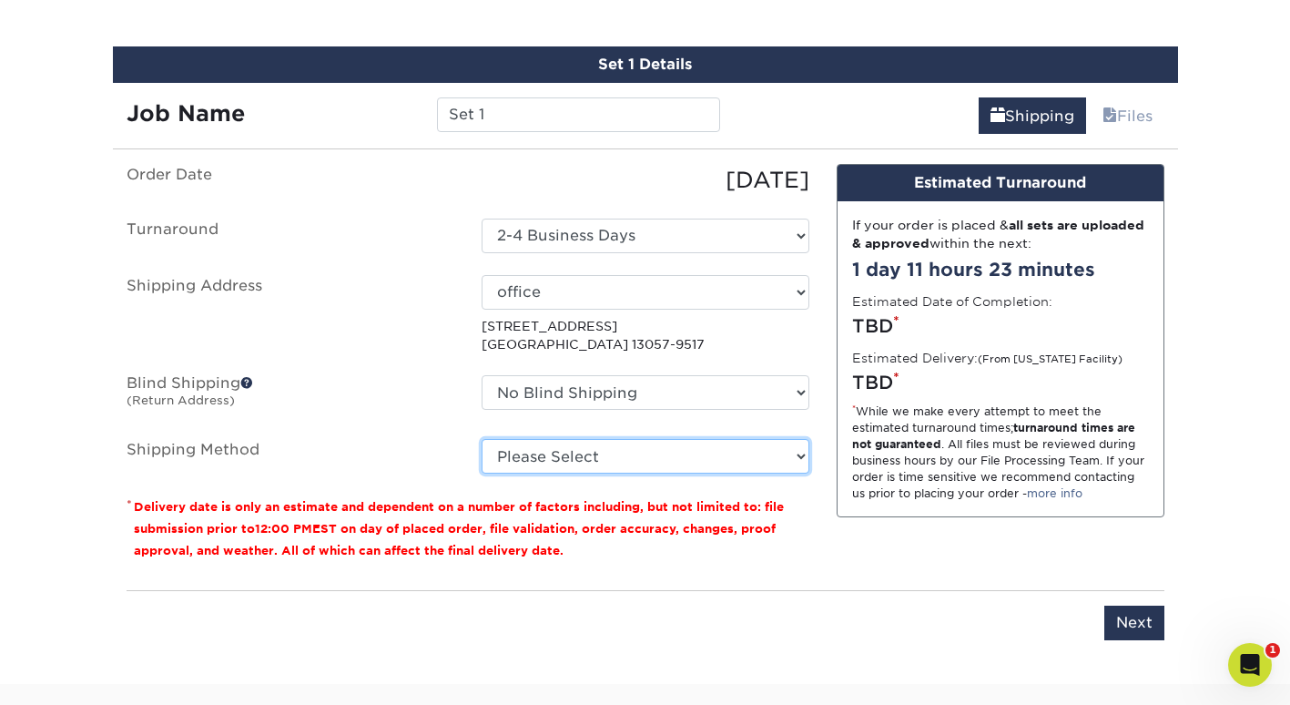
click at [698, 441] on select "Please Select Ground Shipping (+$8.96) 3 Day Shipping Service (+$15.33) 2 Day A…" at bounding box center [646, 456] width 328 height 35
select select "03"
click at [482, 439] on select "Please Select Ground Shipping (+$8.96) 3 Day Shipping Service (+$15.33) 2 Day A…" at bounding box center [646, 456] width 328 height 35
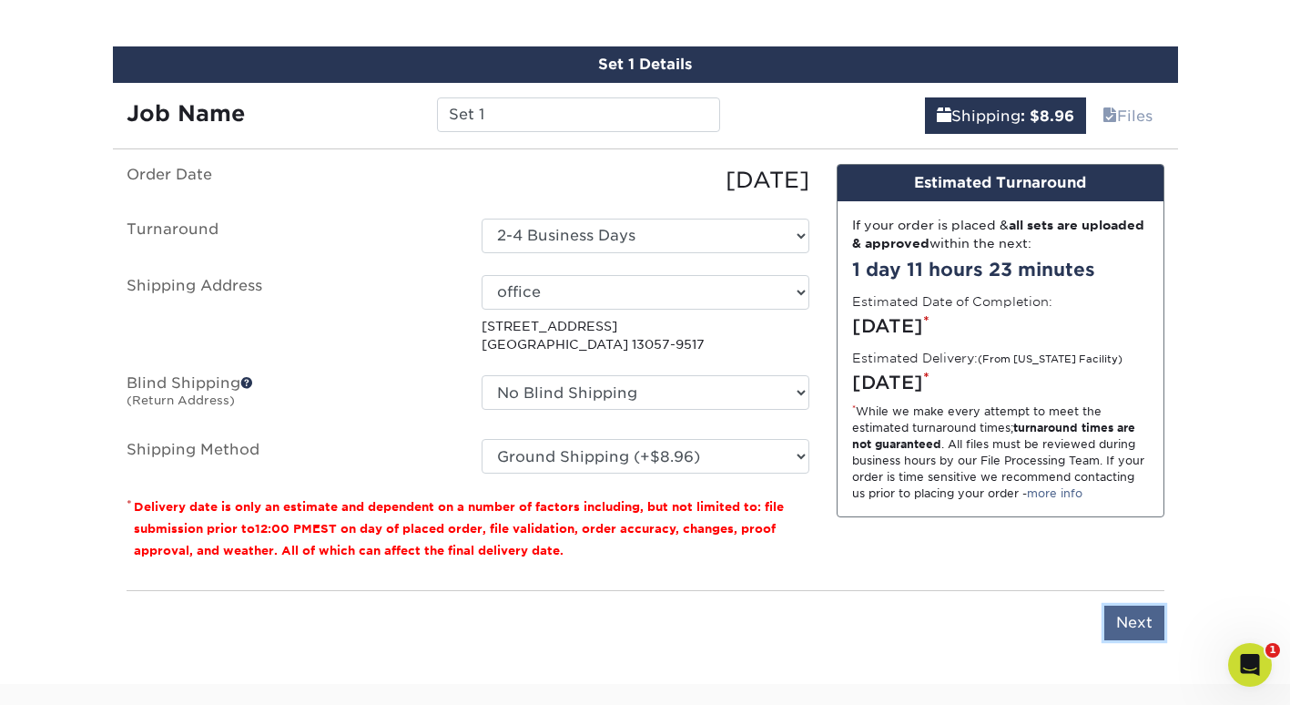
click at [1121, 614] on input "Next" at bounding box center [1134, 622] width 60 height 35
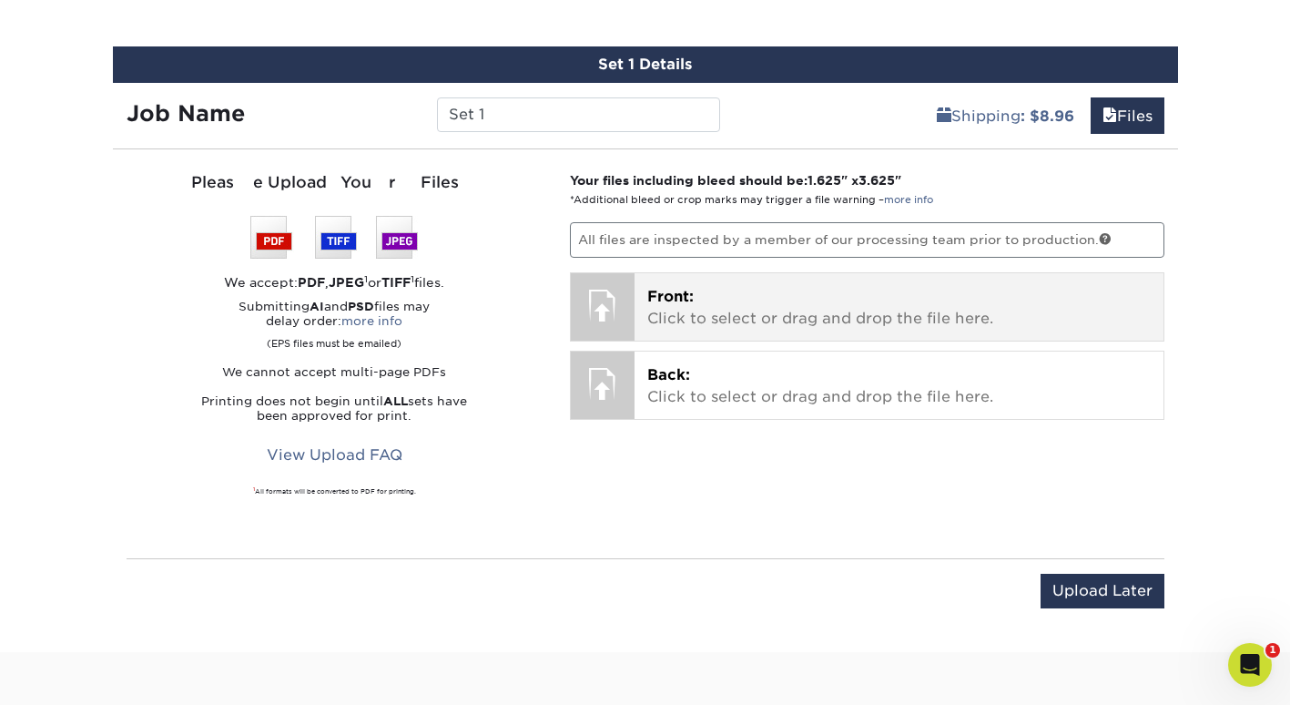
click at [604, 317] on div at bounding box center [603, 305] width 64 height 64
click at [688, 292] on span "Front:" at bounding box center [670, 296] width 46 height 17
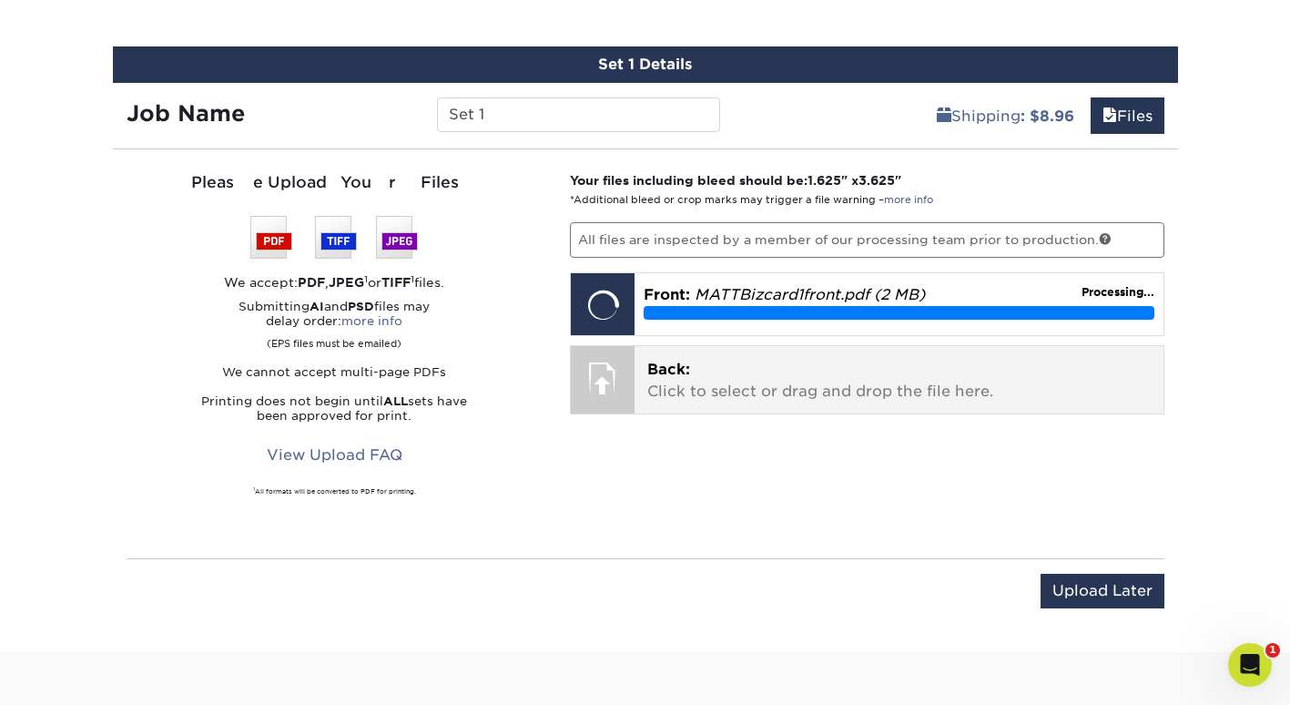
click at [649, 374] on span "Back:" at bounding box center [668, 368] width 43 height 17
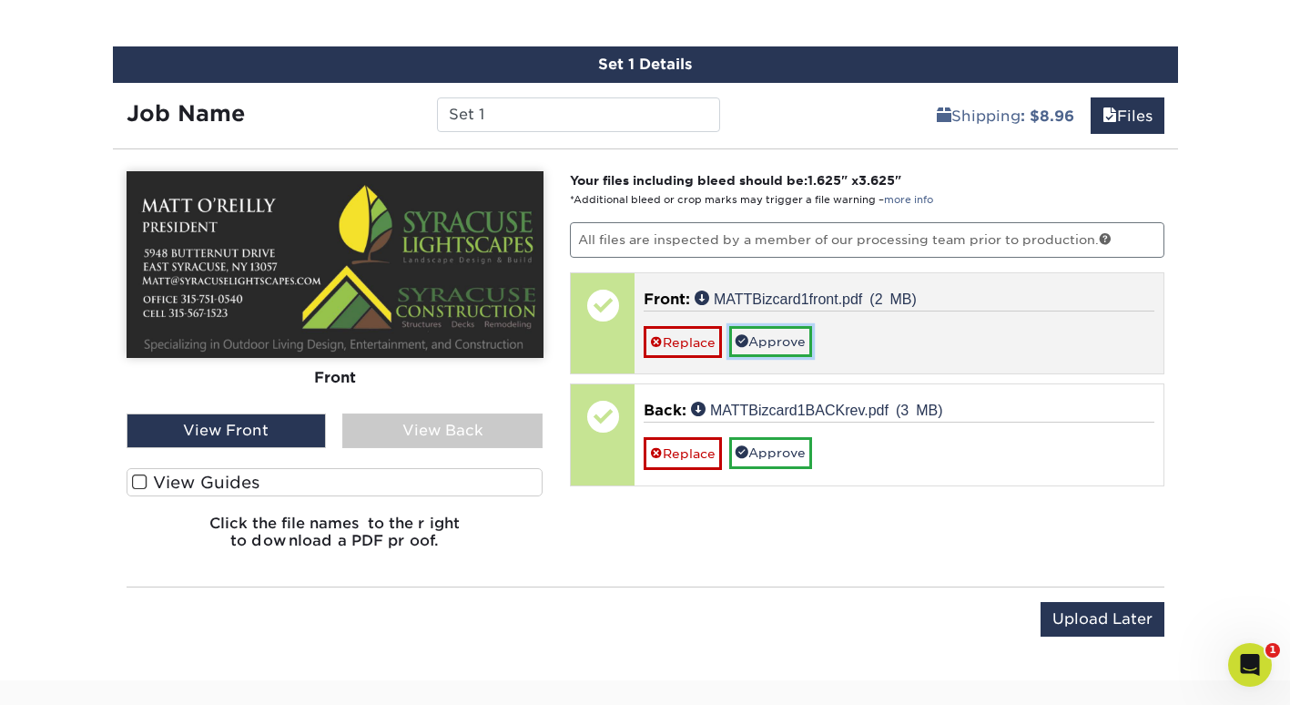
click at [764, 333] on link "Approve" at bounding box center [770, 341] width 83 height 31
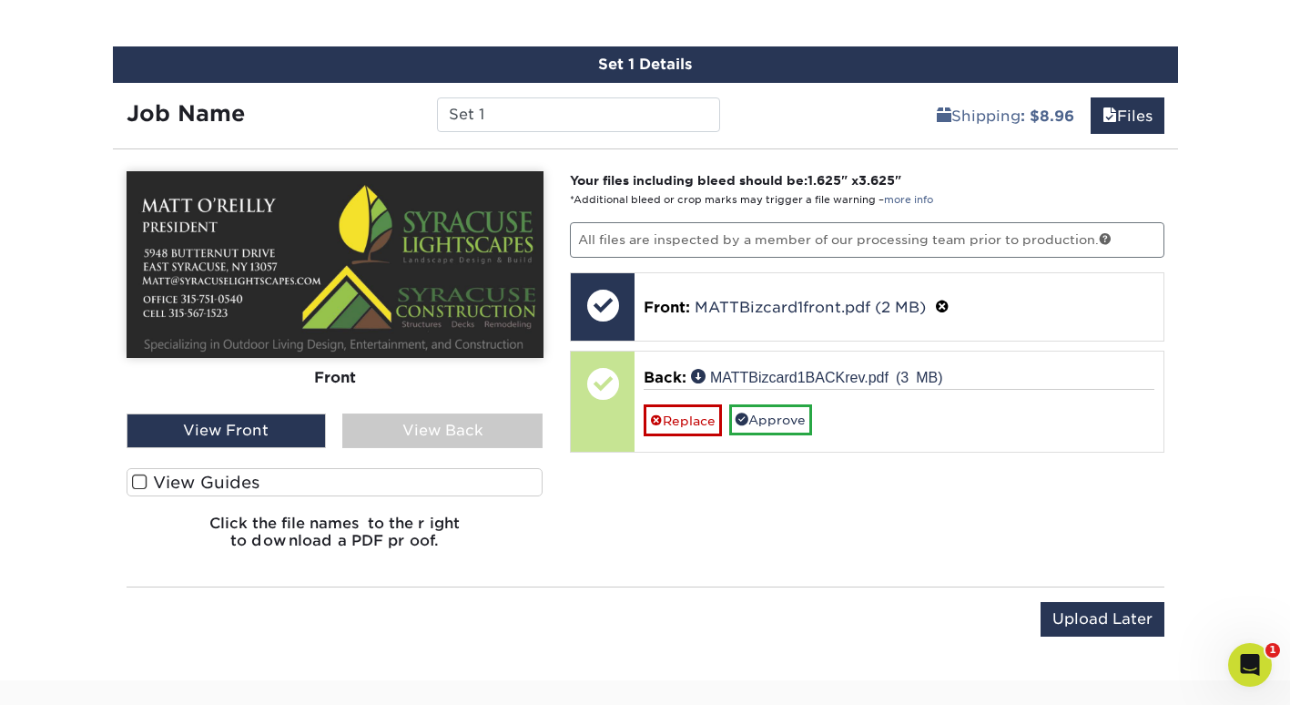
click at [490, 434] on div "View Back" at bounding box center [442, 430] width 200 height 35
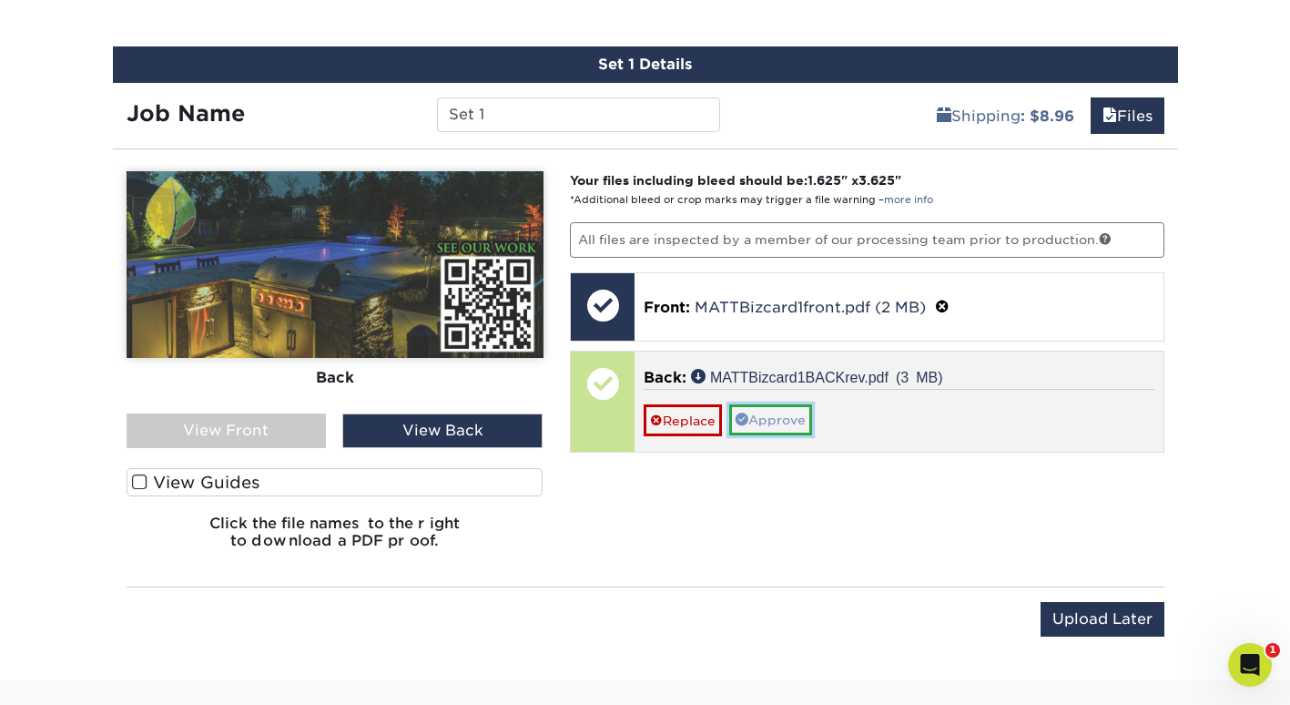
click at [777, 417] on link "Approve" at bounding box center [770, 419] width 83 height 31
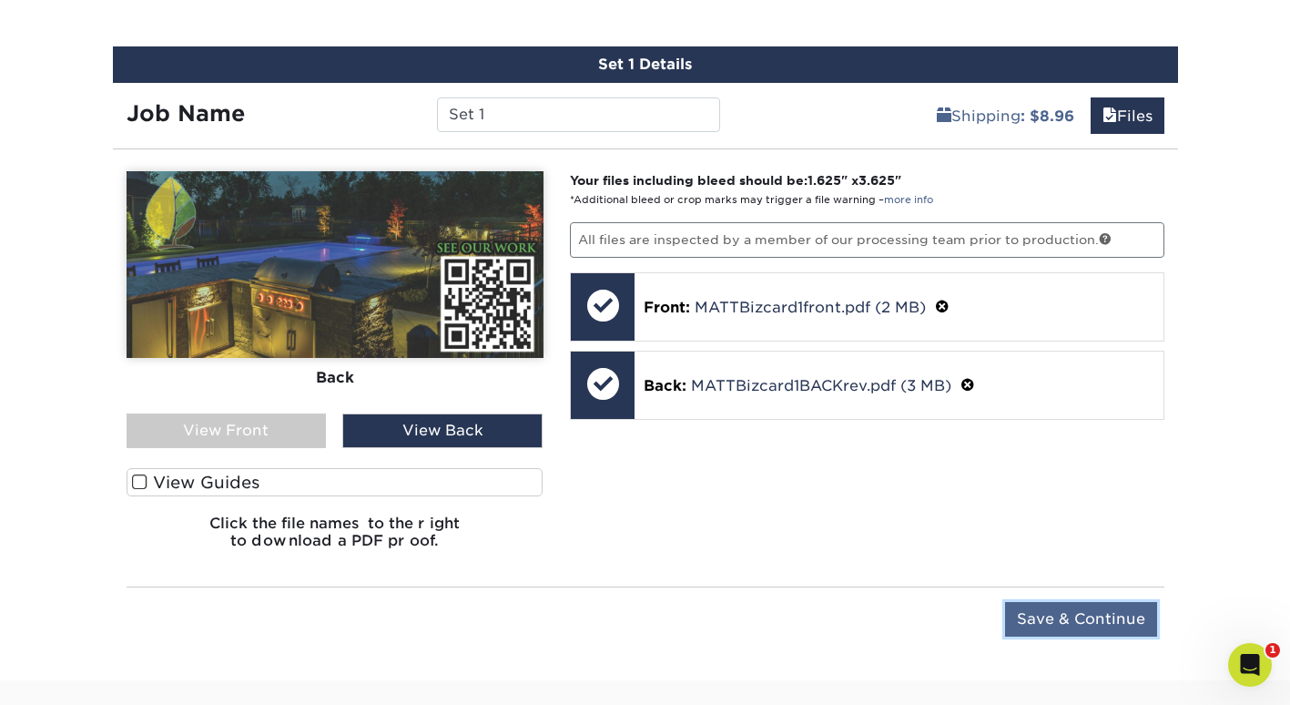
click at [1091, 623] on input "Save & Continue" at bounding box center [1081, 619] width 152 height 35
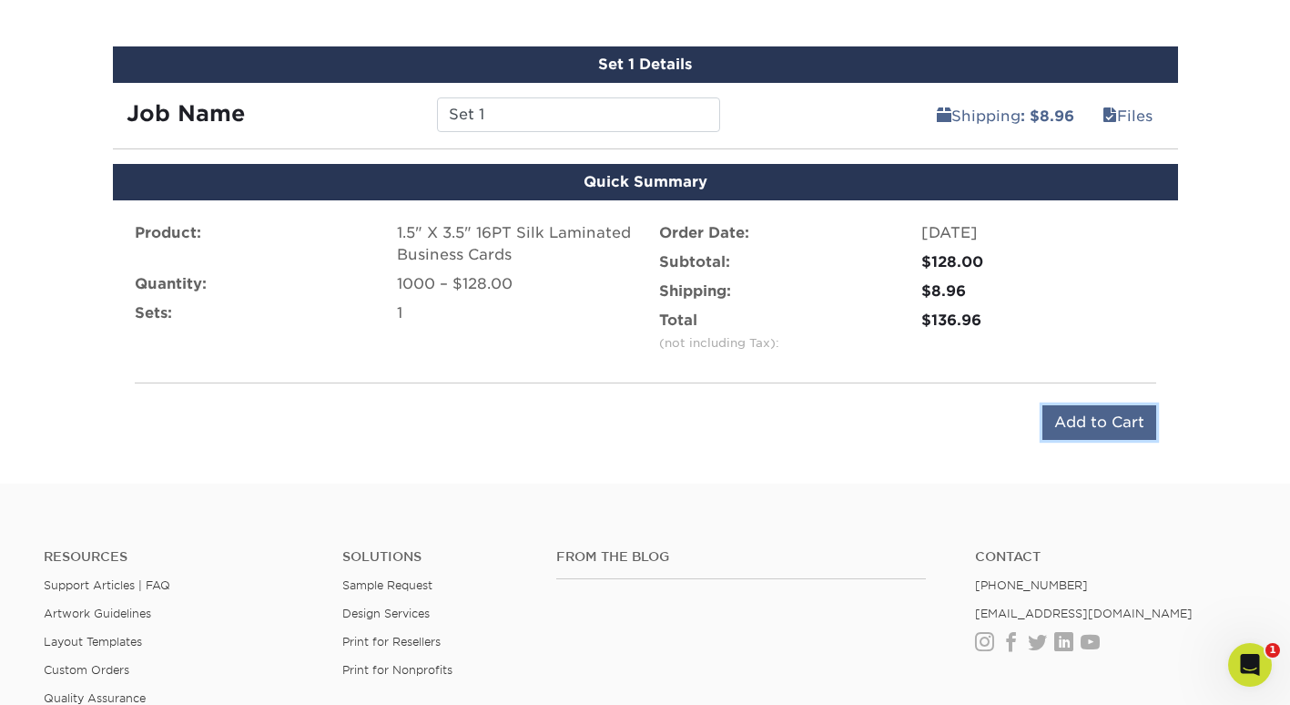
click at [1055, 430] on input "Add to Cart" at bounding box center [1099, 422] width 114 height 35
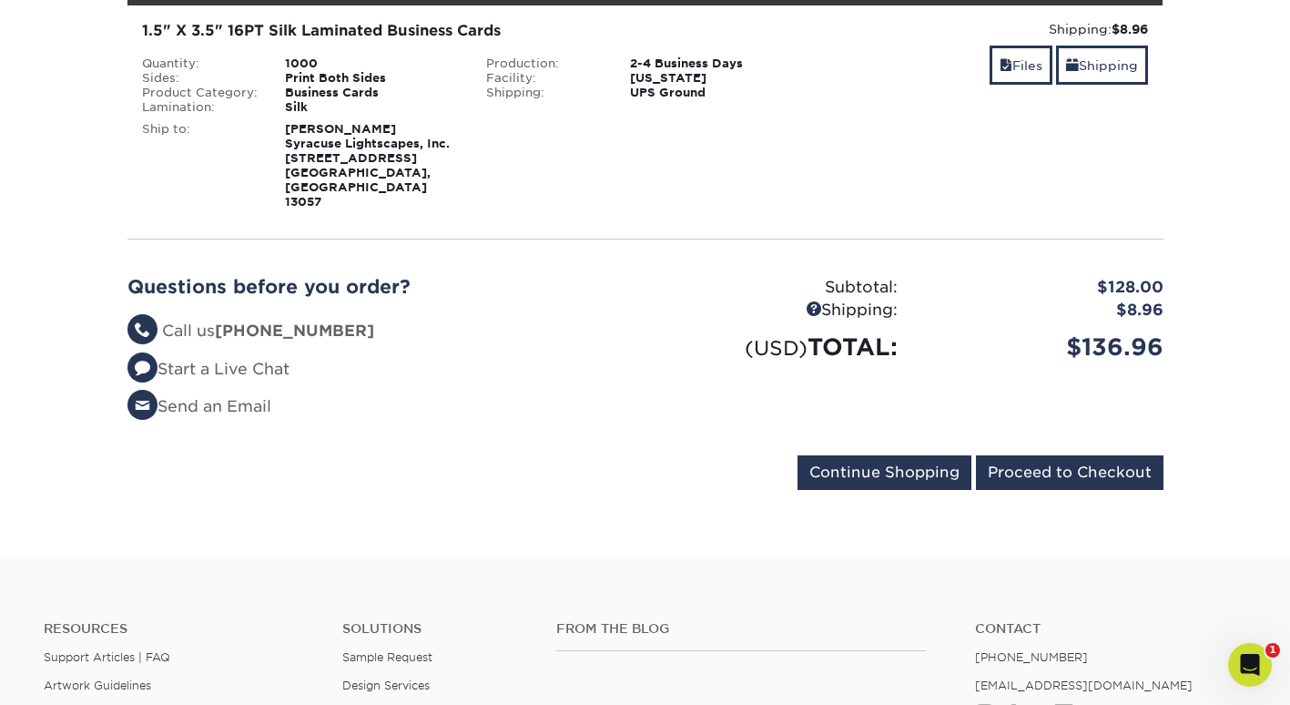
scroll to position [364, 0]
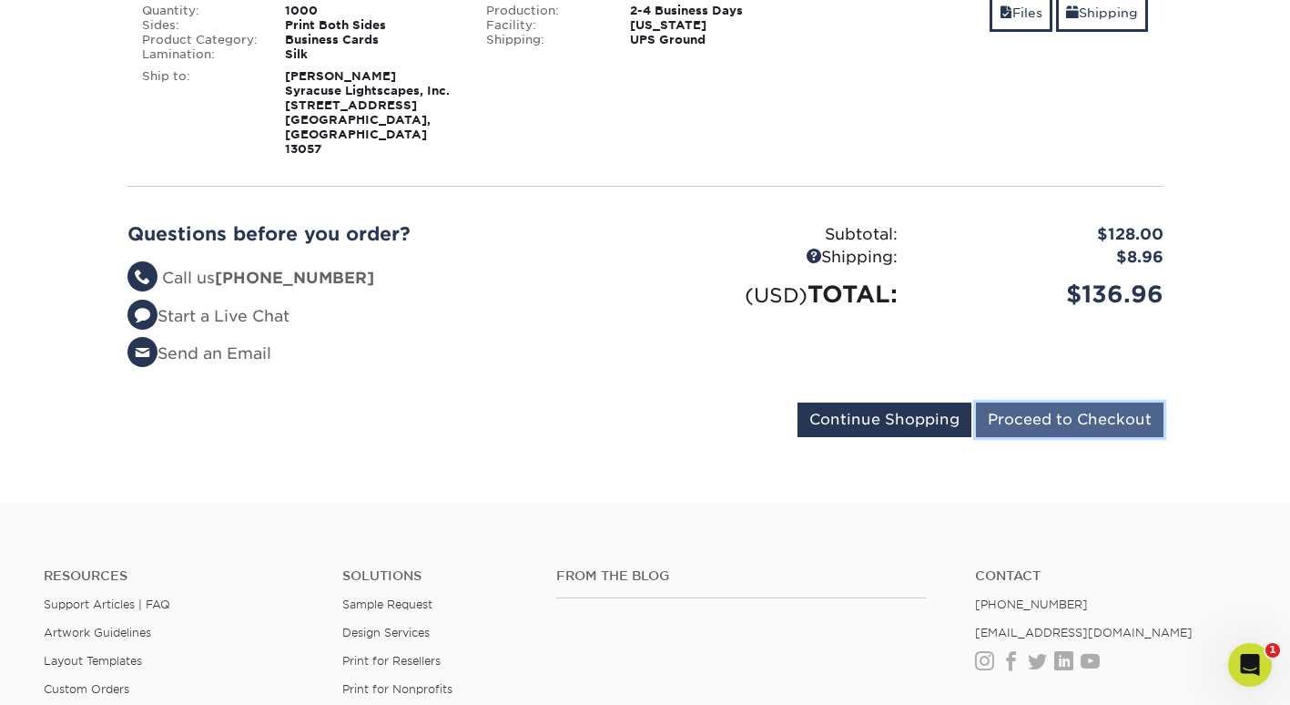
click at [1087, 402] on input "Proceed to Checkout" at bounding box center [1070, 419] width 188 height 35
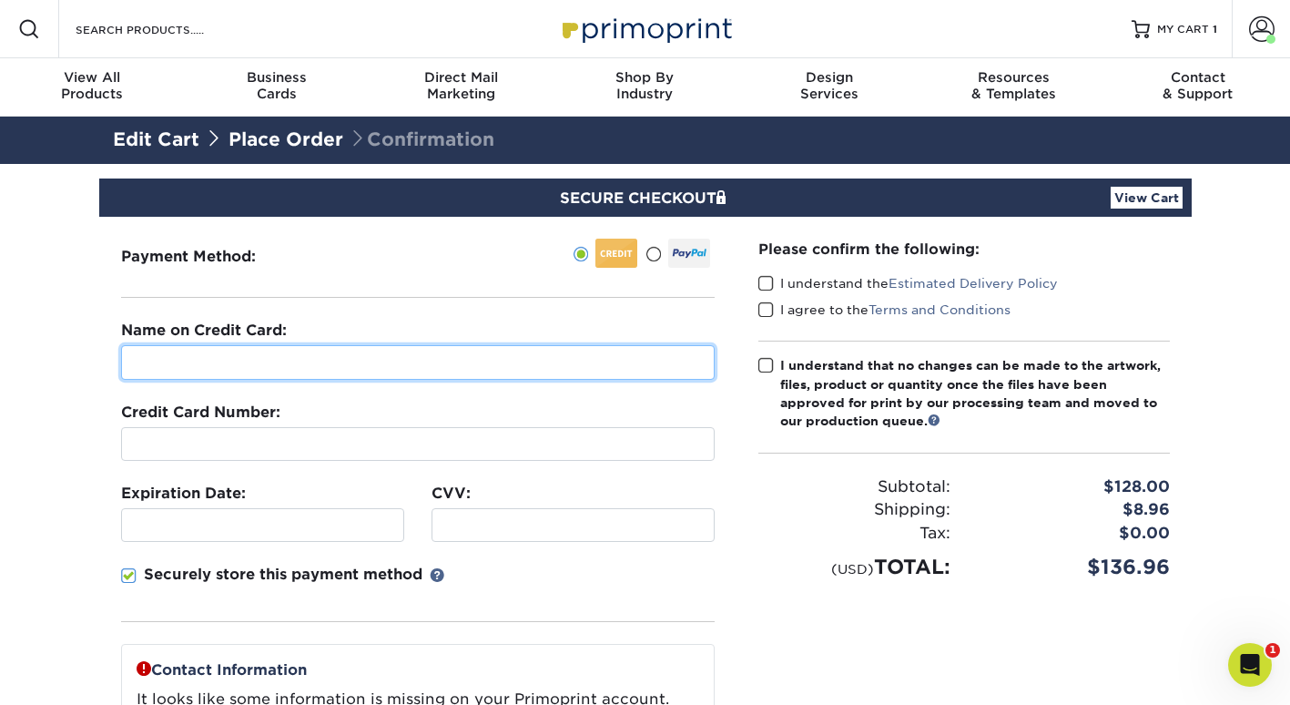
click at [303, 358] on input "text" at bounding box center [417, 362] width 593 height 35
type input "[PERSON_NAME]"
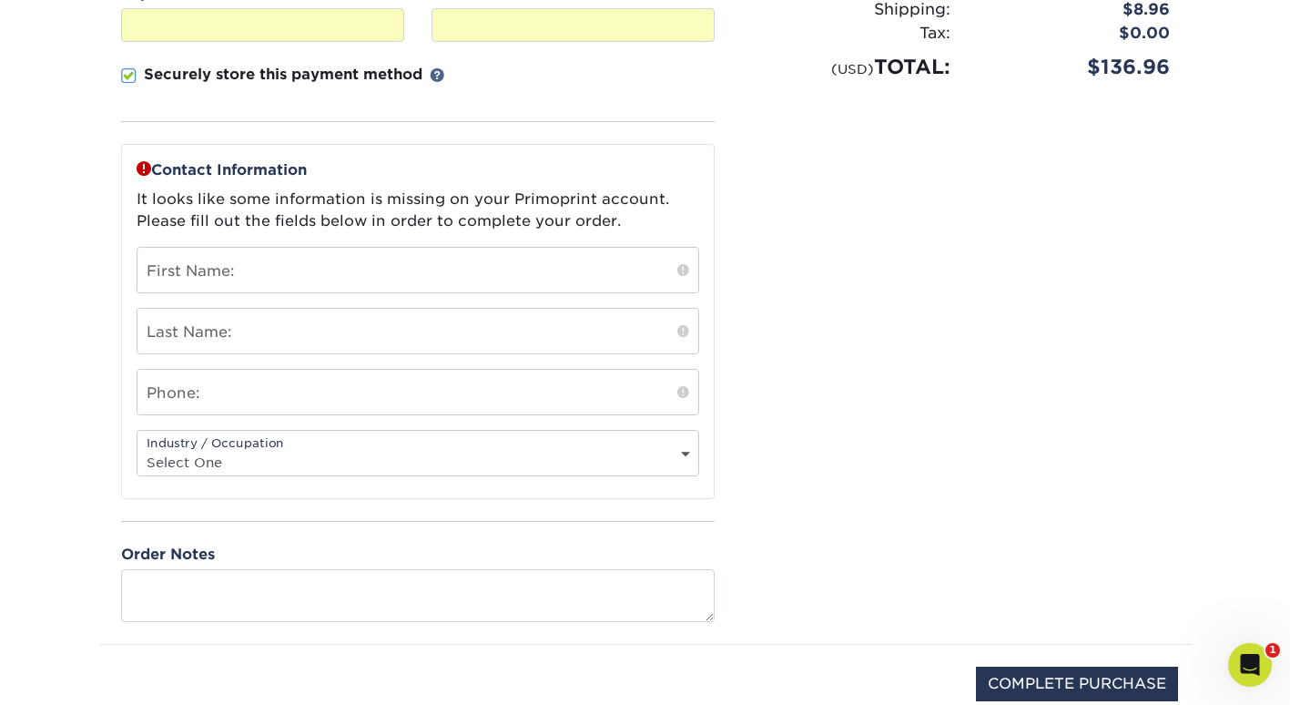
scroll to position [546, 0]
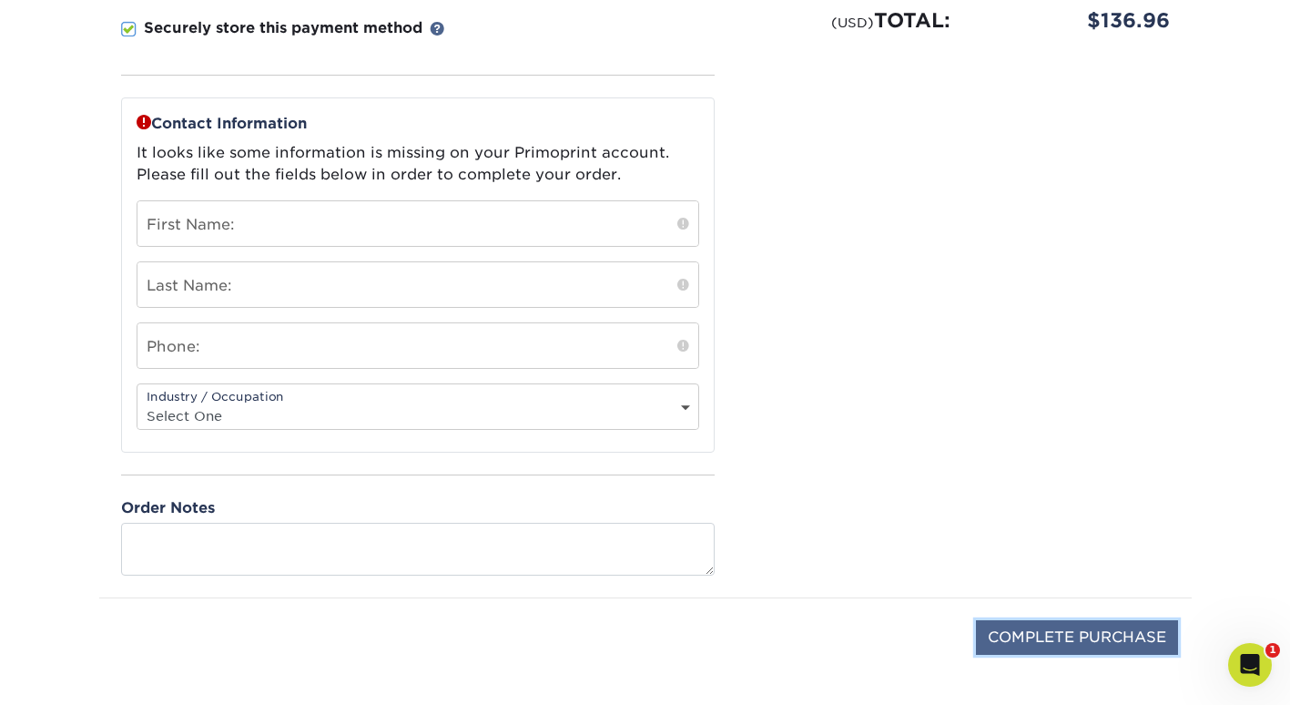
click at [1065, 630] on input "COMPLETE PURCHASE" at bounding box center [1077, 637] width 202 height 35
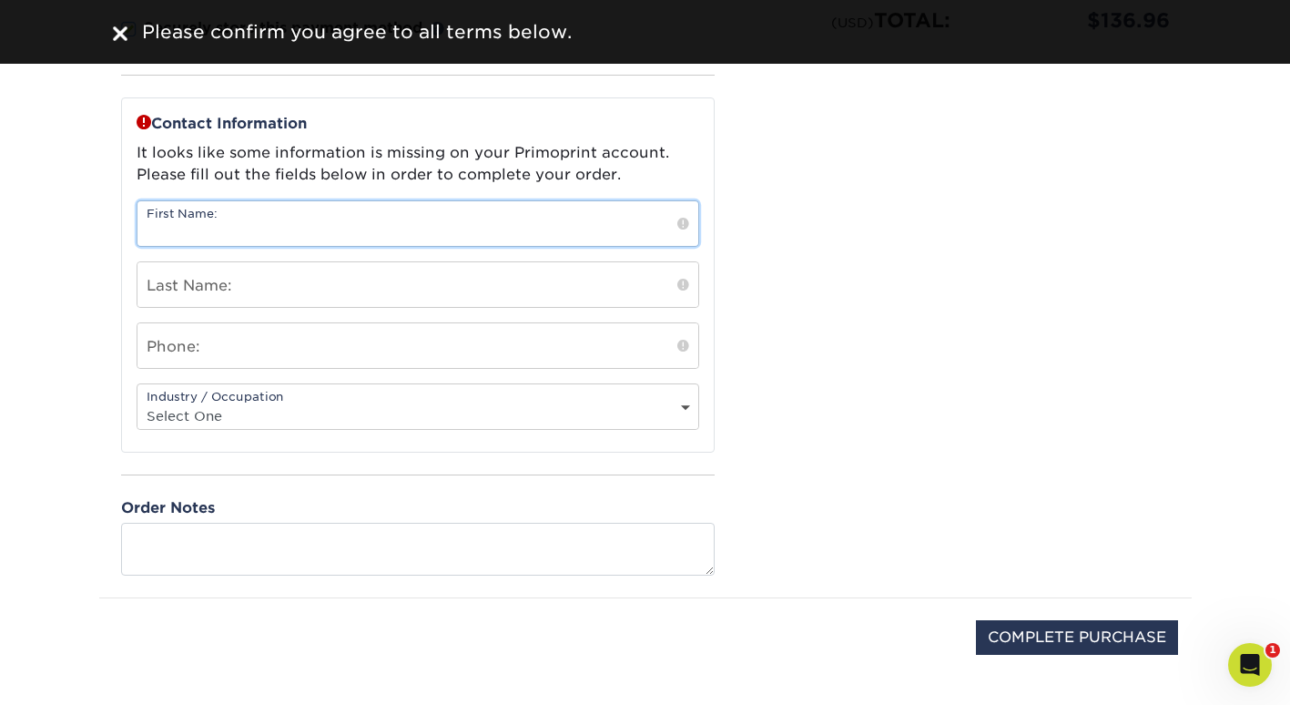
click at [541, 222] on input "text" at bounding box center [417, 223] width 561 height 45
type input "MATT"
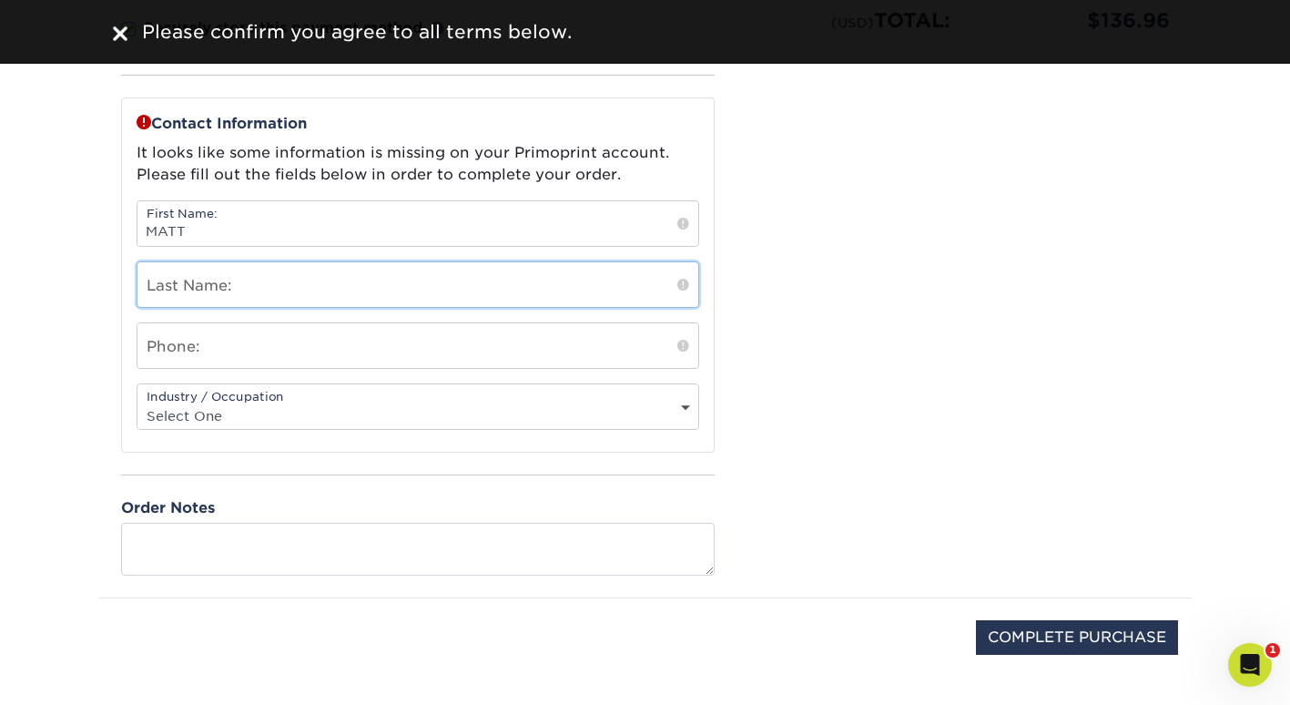
type input "OREILLY"
type input "3155671523"
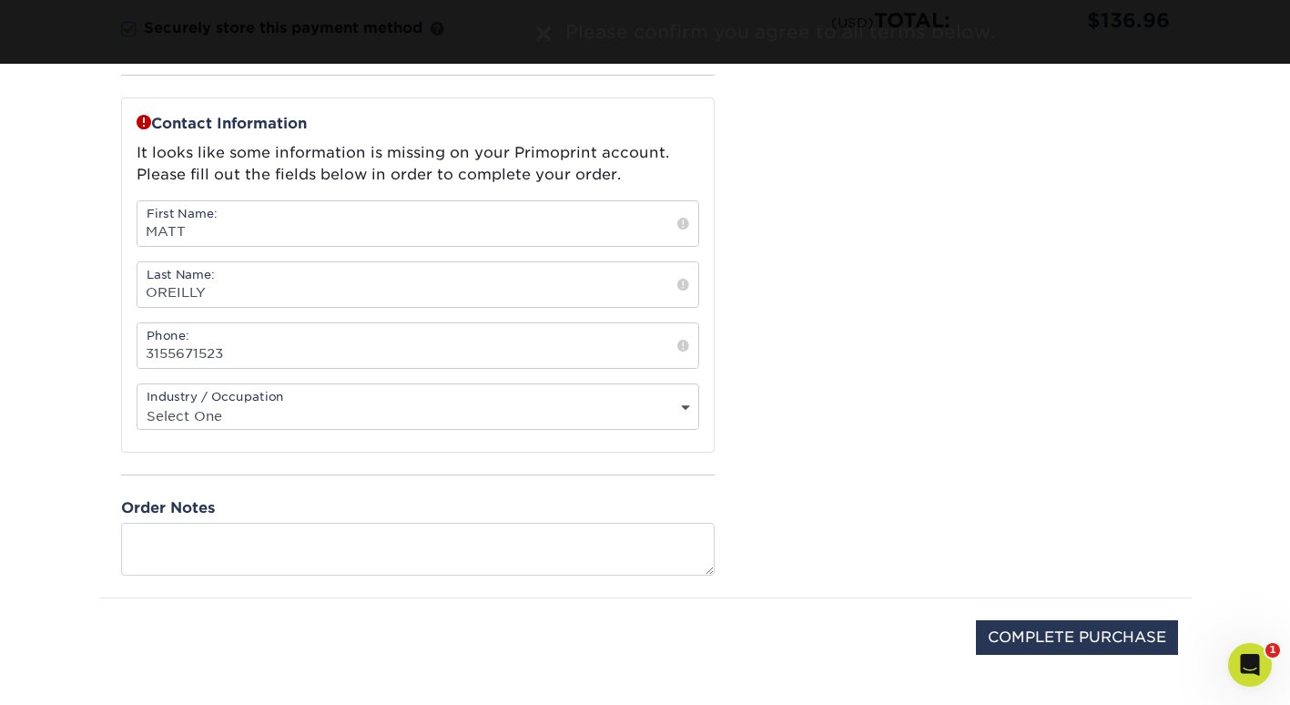
click at [368, 414] on select "Select One Administrative Executive Human Resources Construction Education Ente…" at bounding box center [417, 415] width 561 height 26
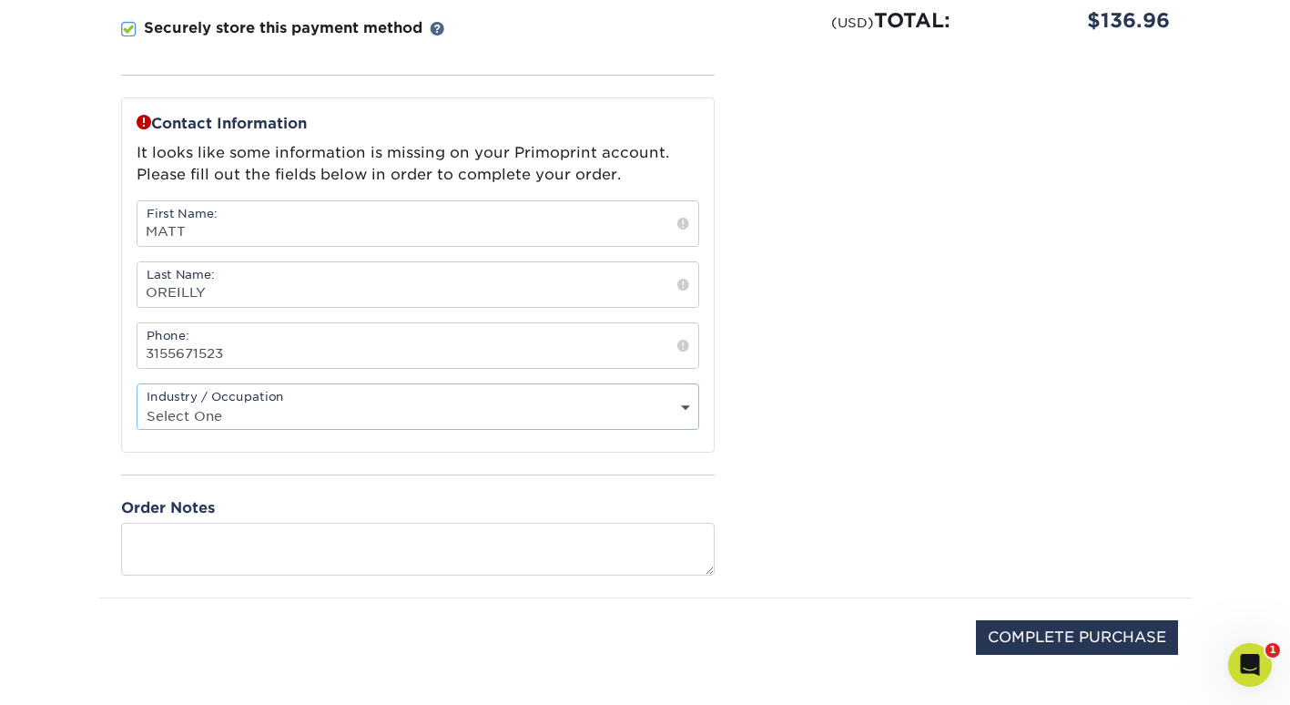
select select "26"
click at [137, 402] on select "Select One Administrative Executive Human Resources Construction Education Ente…" at bounding box center [417, 415] width 561 height 26
click at [1071, 630] on input "COMPLETE PURCHASE" at bounding box center [1077, 637] width 202 height 35
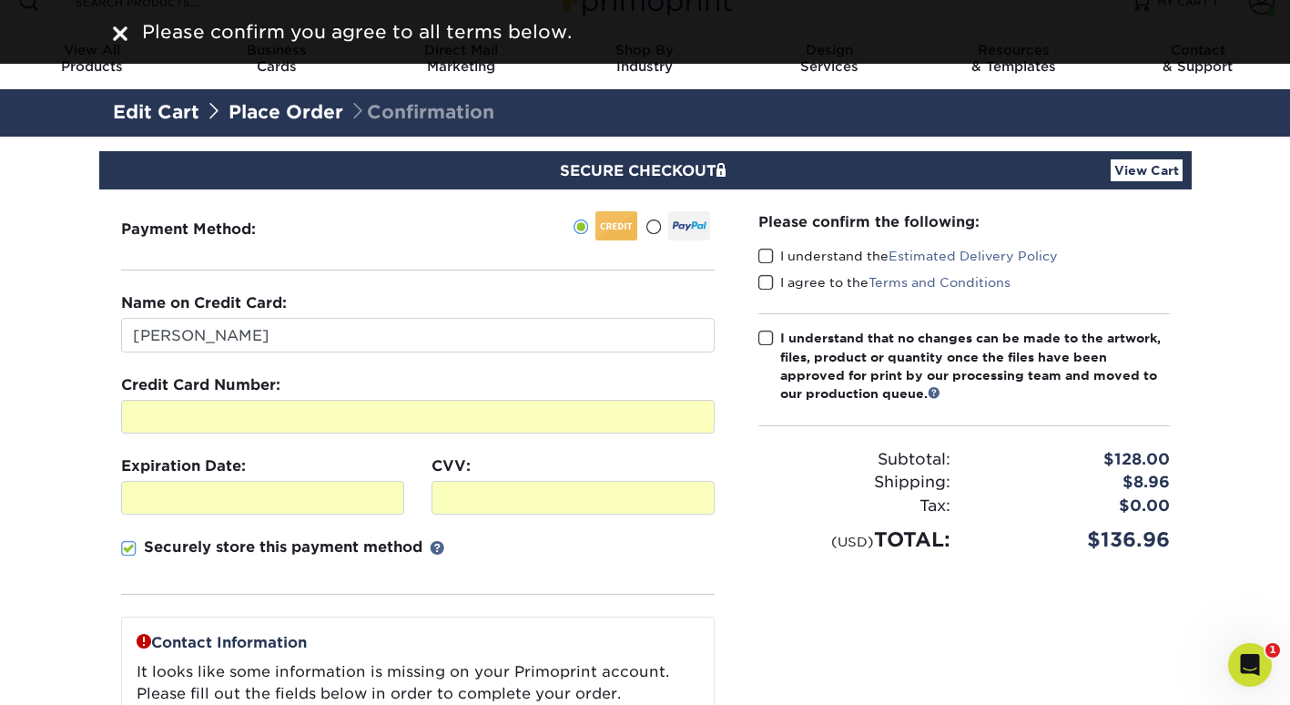
scroll to position [0, 0]
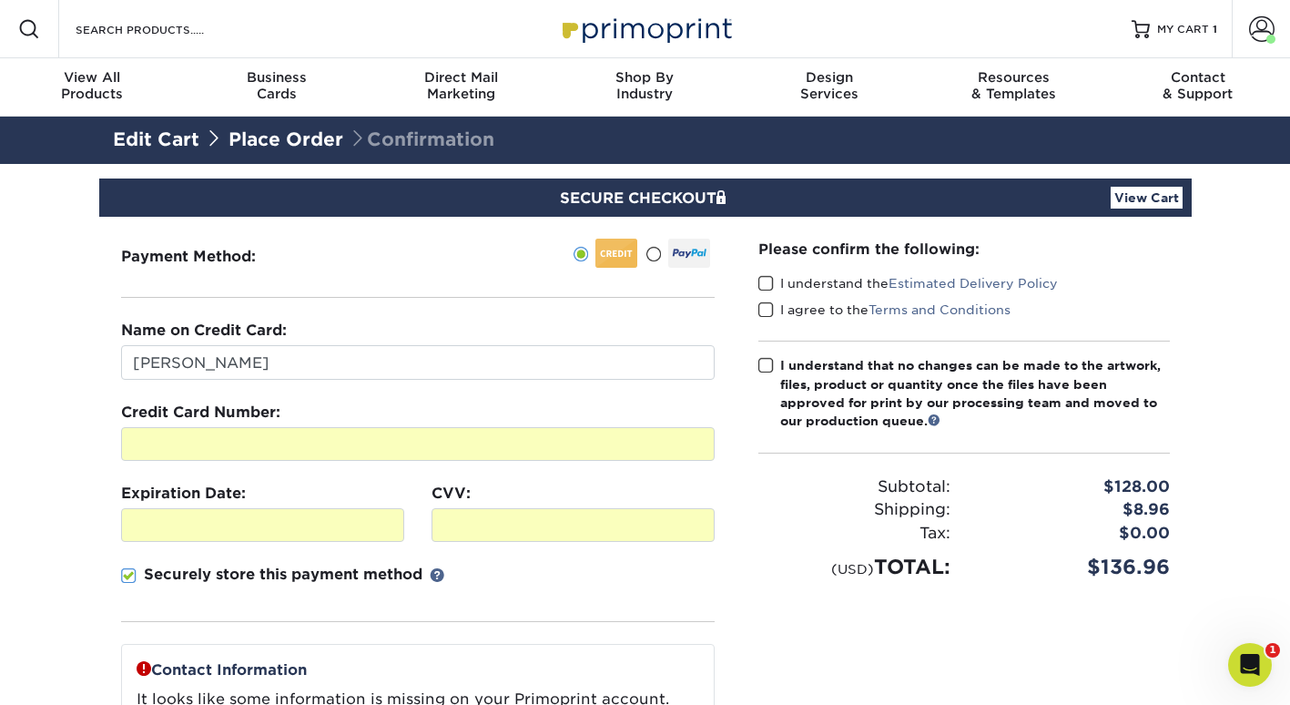
drag, startPoint x: 761, startPoint y: 281, endPoint x: 764, endPoint y: 298, distance: 16.6
click at [762, 281] on span at bounding box center [765, 283] width 15 height 17
click at [0, 0] on input "I understand the Estimated Delivery Policy" at bounding box center [0, 0] width 0 height 0
click at [764, 309] on span at bounding box center [765, 309] width 15 height 17
click at [0, 0] on input "I agree to the Terms and Conditions" at bounding box center [0, 0] width 0 height 0
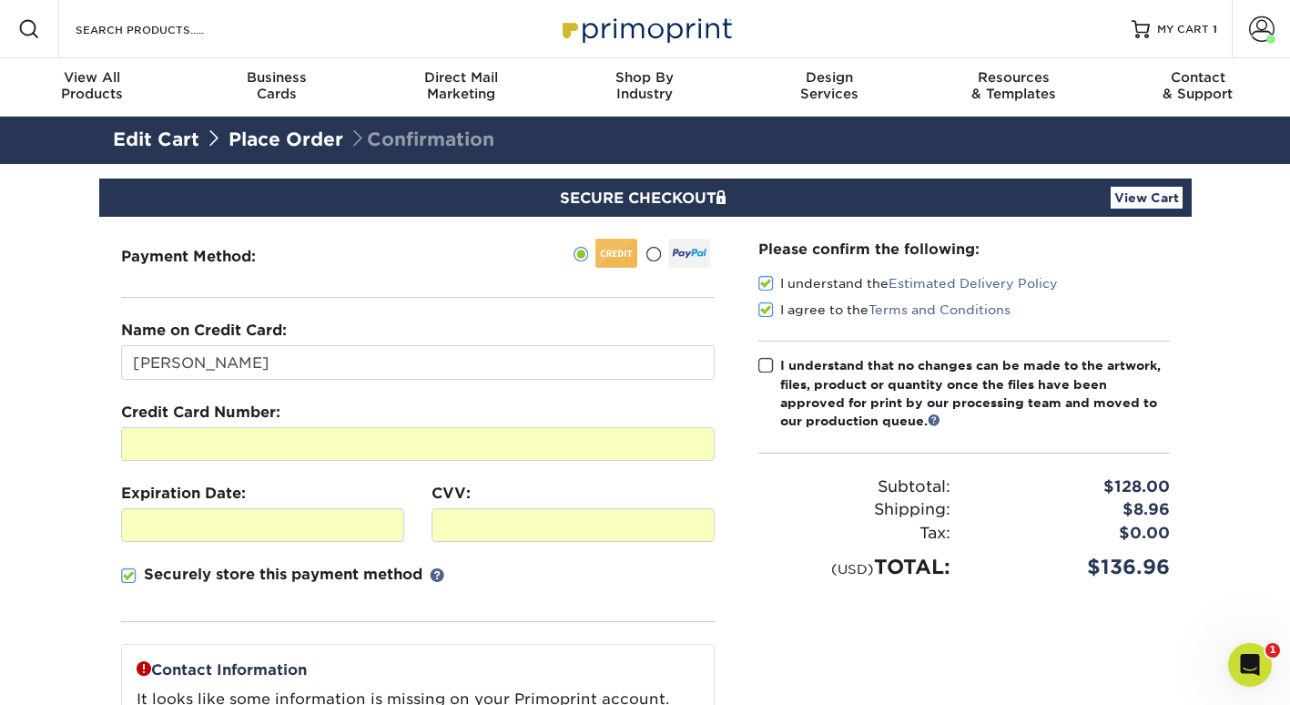
click at [765, 364] on span at bounding box center [765, 365] width 15 height 17
click at [0, 0] on input "I understand that no changes can be made to the artwork, files, product or quan…" at bounding box center [0, 0] width 0 height 0
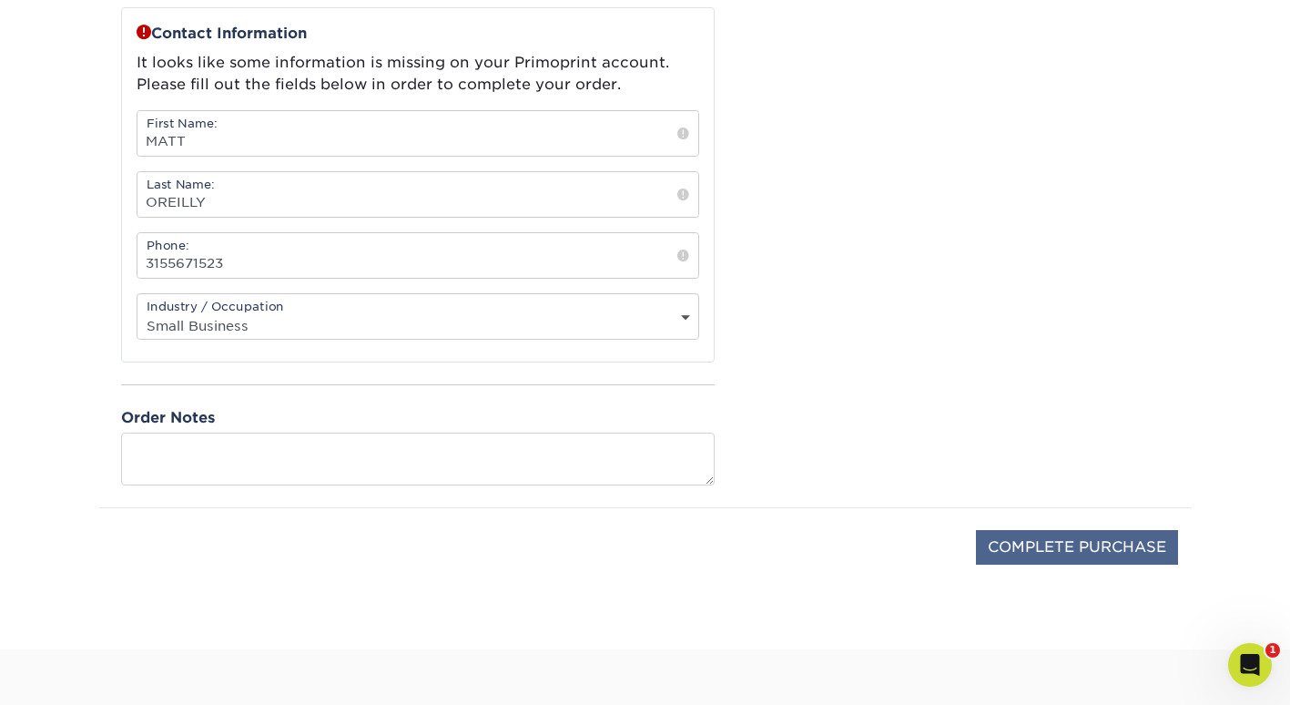
scroll to position [637, 0]
click at [1107, 543] on input "COMPLETE PURCHASE" at bounding box center [1077, 546] width 202 height 35
type input "PROCESSING, PLEASE WAIT..."
